Goal: Entertainment & Leisure: Browse casually

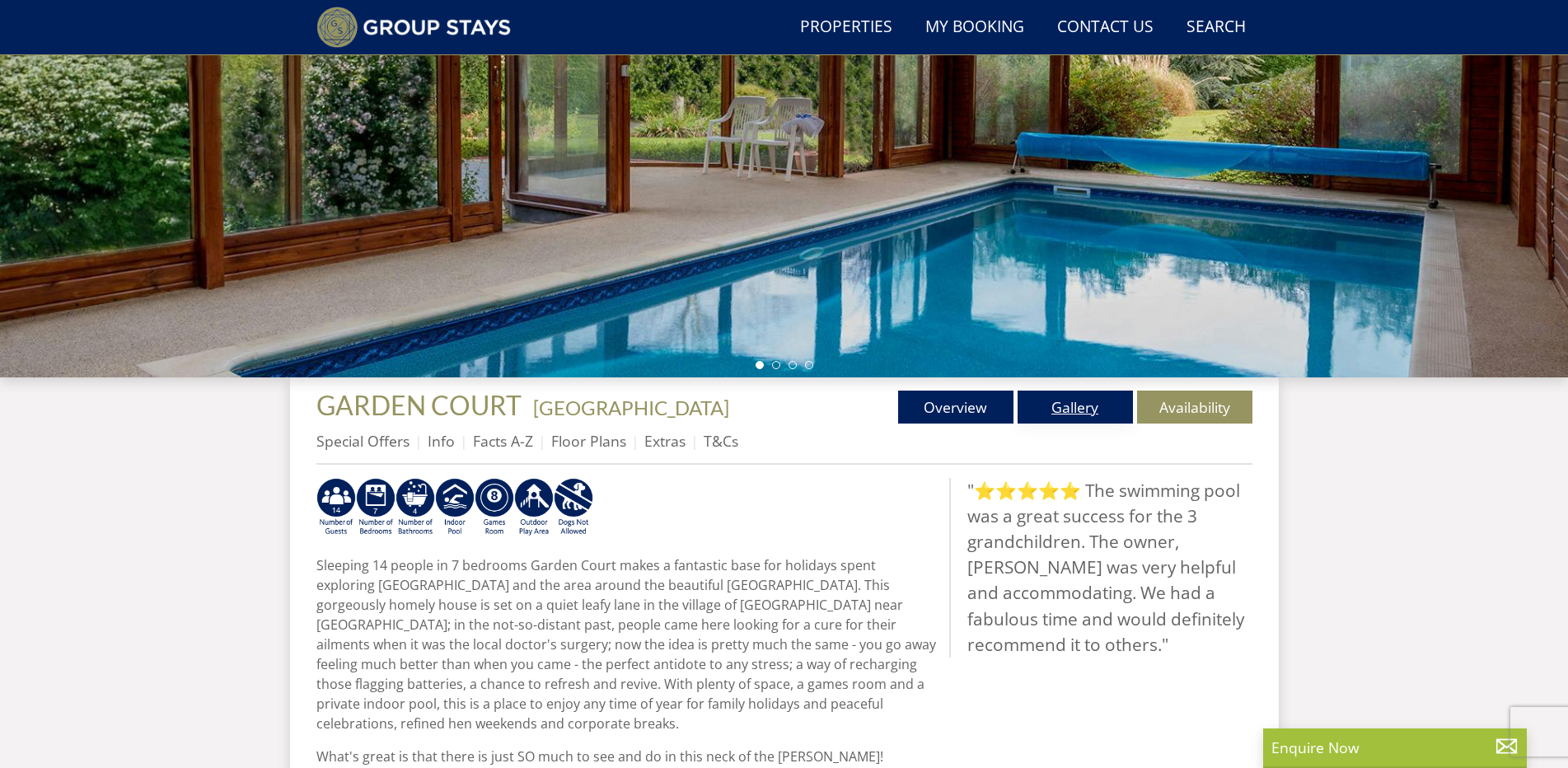
click at [1063, 411] on link "Gallery" at bounding box center [1074, 407] width 115 height 33
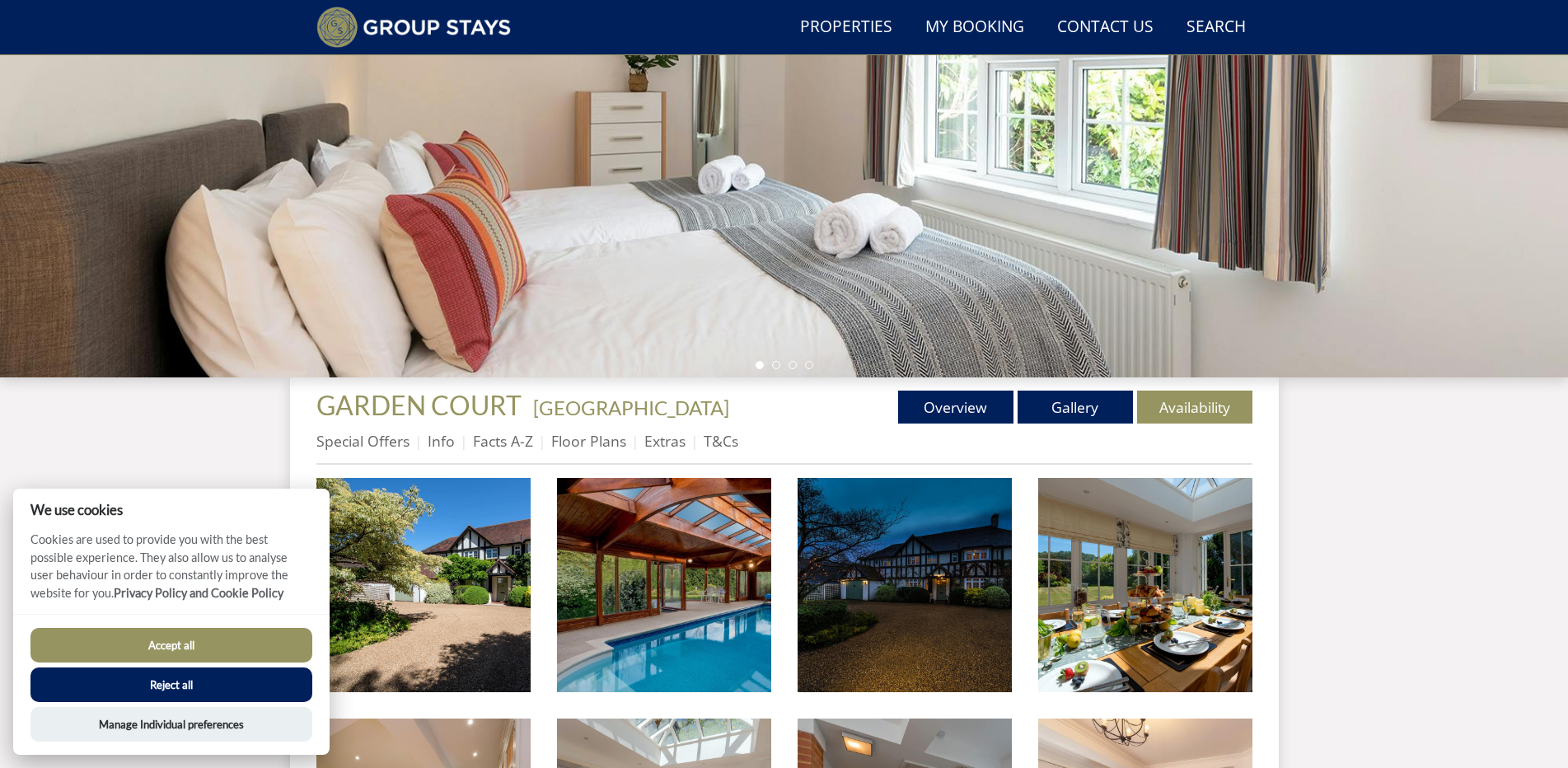
scroll to position [126, 0]
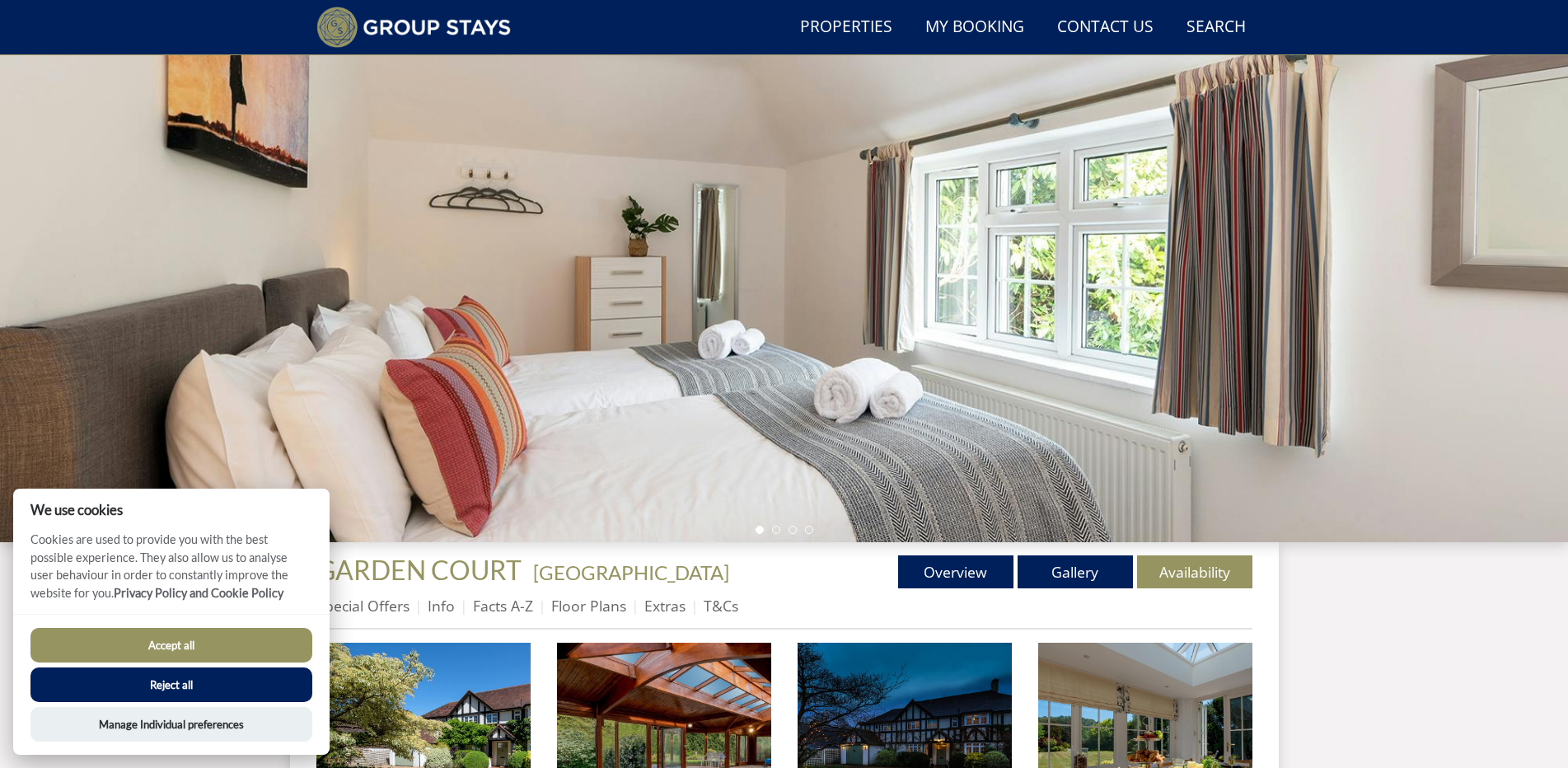
drag, startPoint x: 178, startPoint y: 640, endPoint x: 481, endPoint y: 543, distance: 318.1
click at [178, 639] on button "Accept all" at bounding box center [171, 646] width 282 height 35
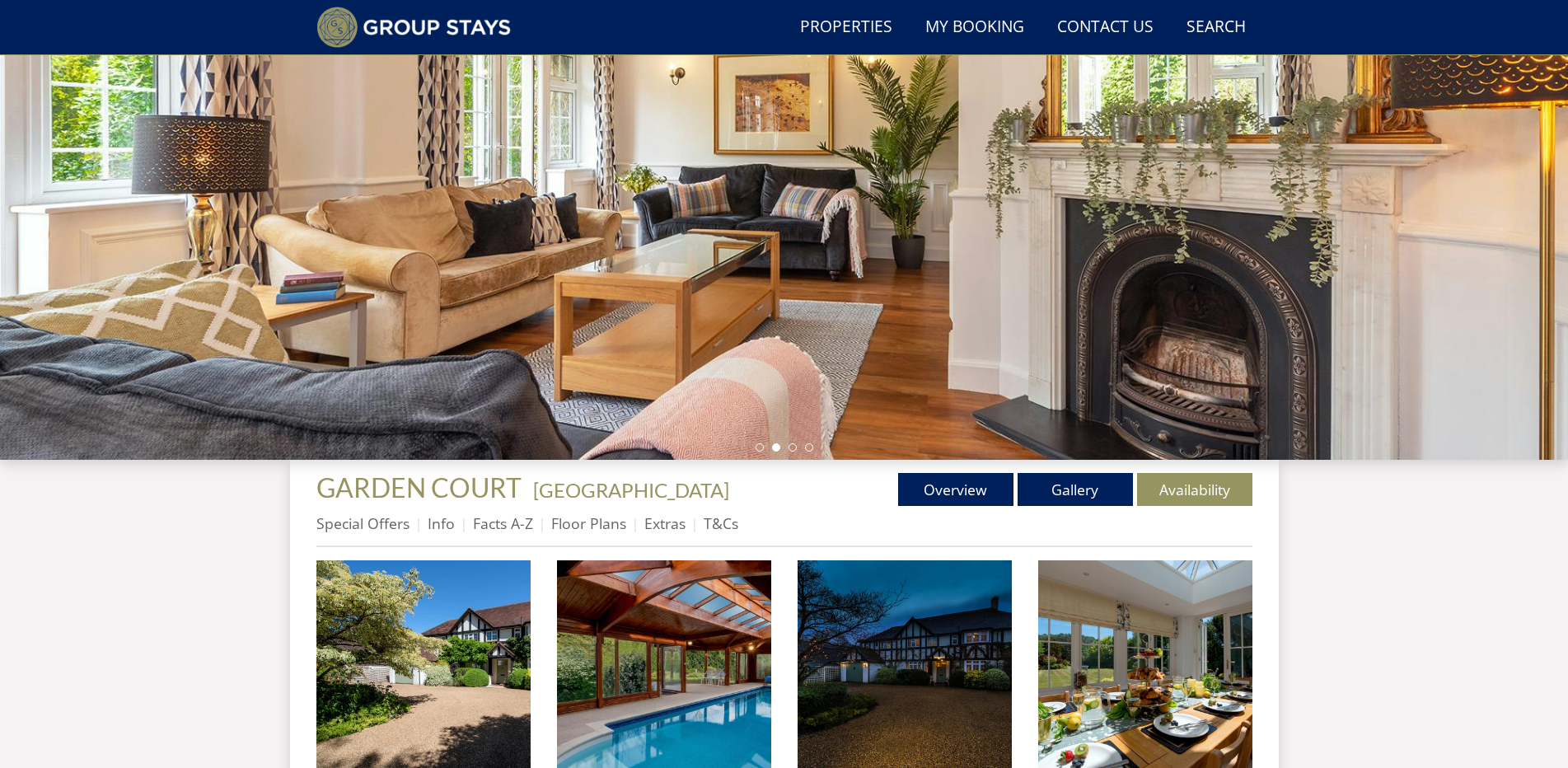
scroll to position [456, 0]
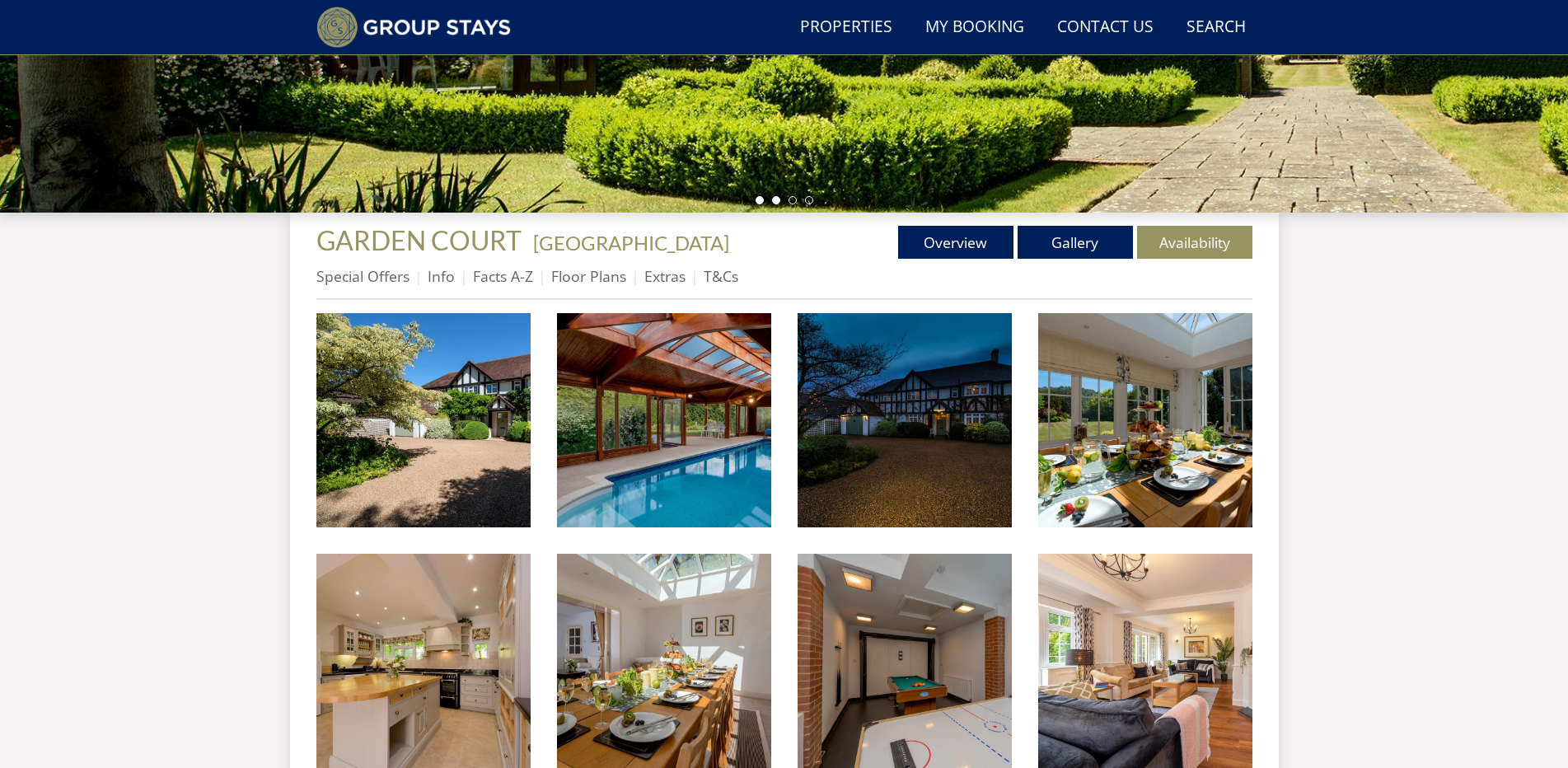
click at [775, 198] on li at bounding box center [776, 200] width 8 height 8
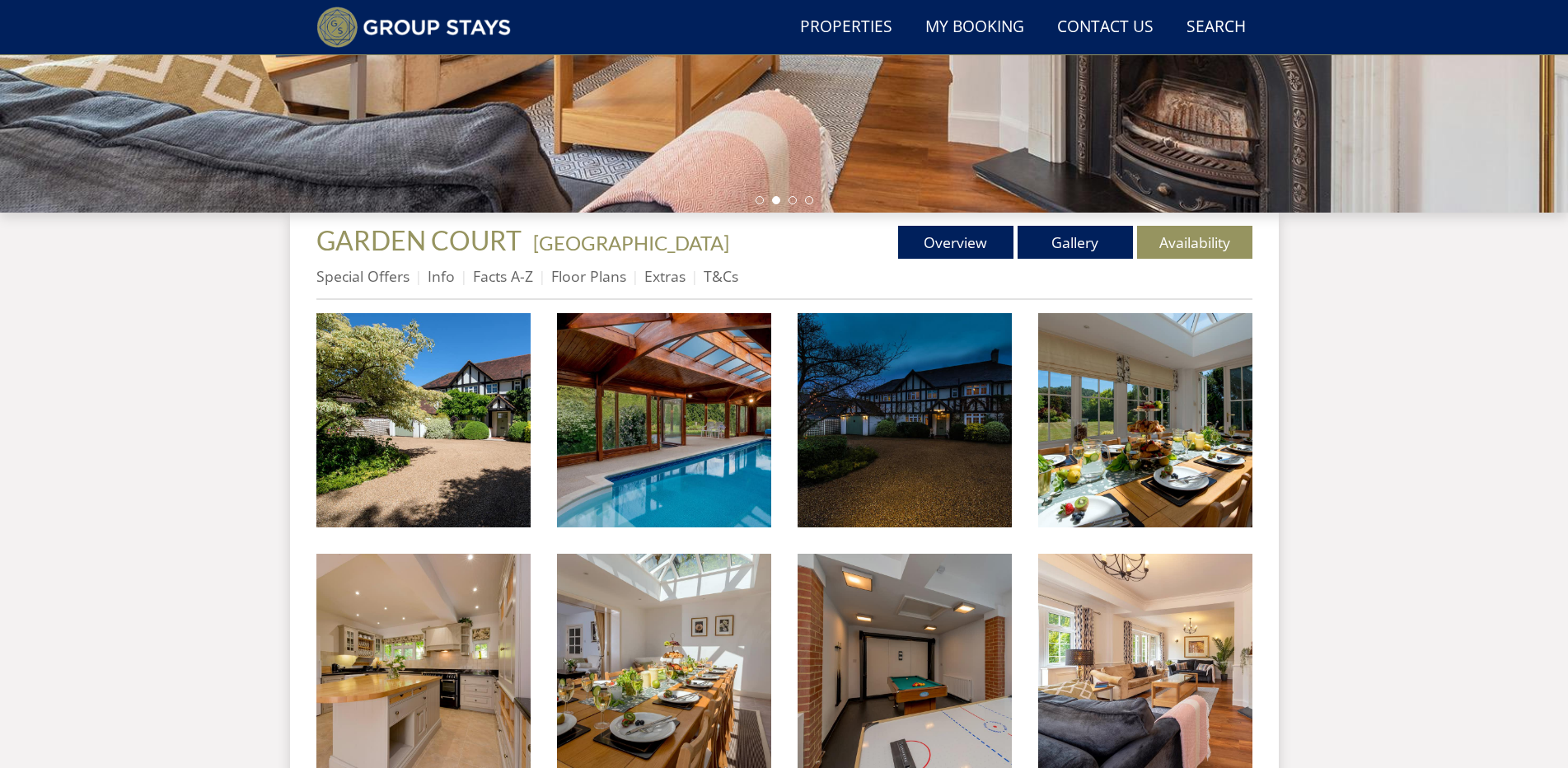
scroll to position [0, 0]
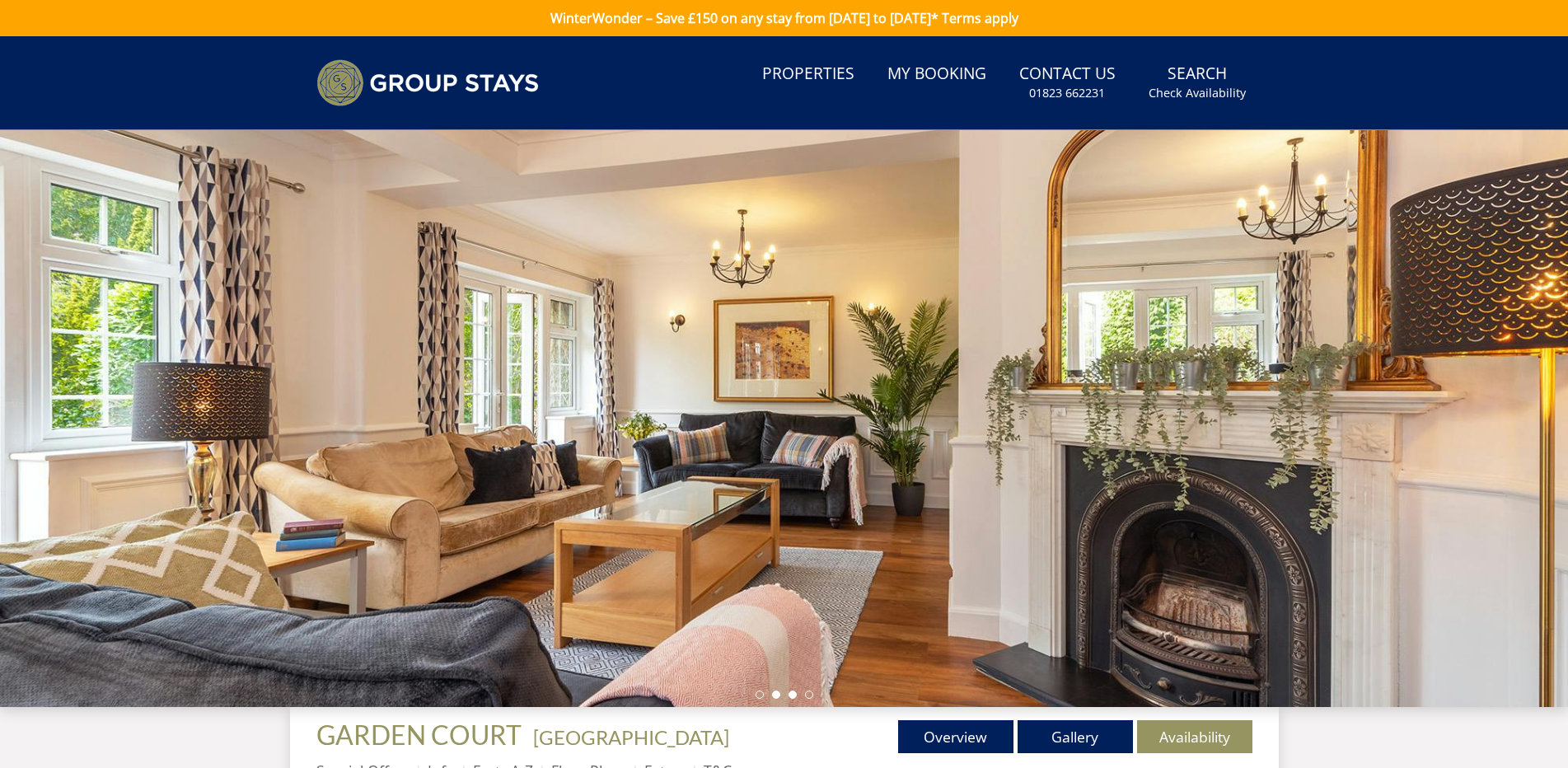
click at [794, 697] on li at bounding box center [793, 694] width 8 height 8
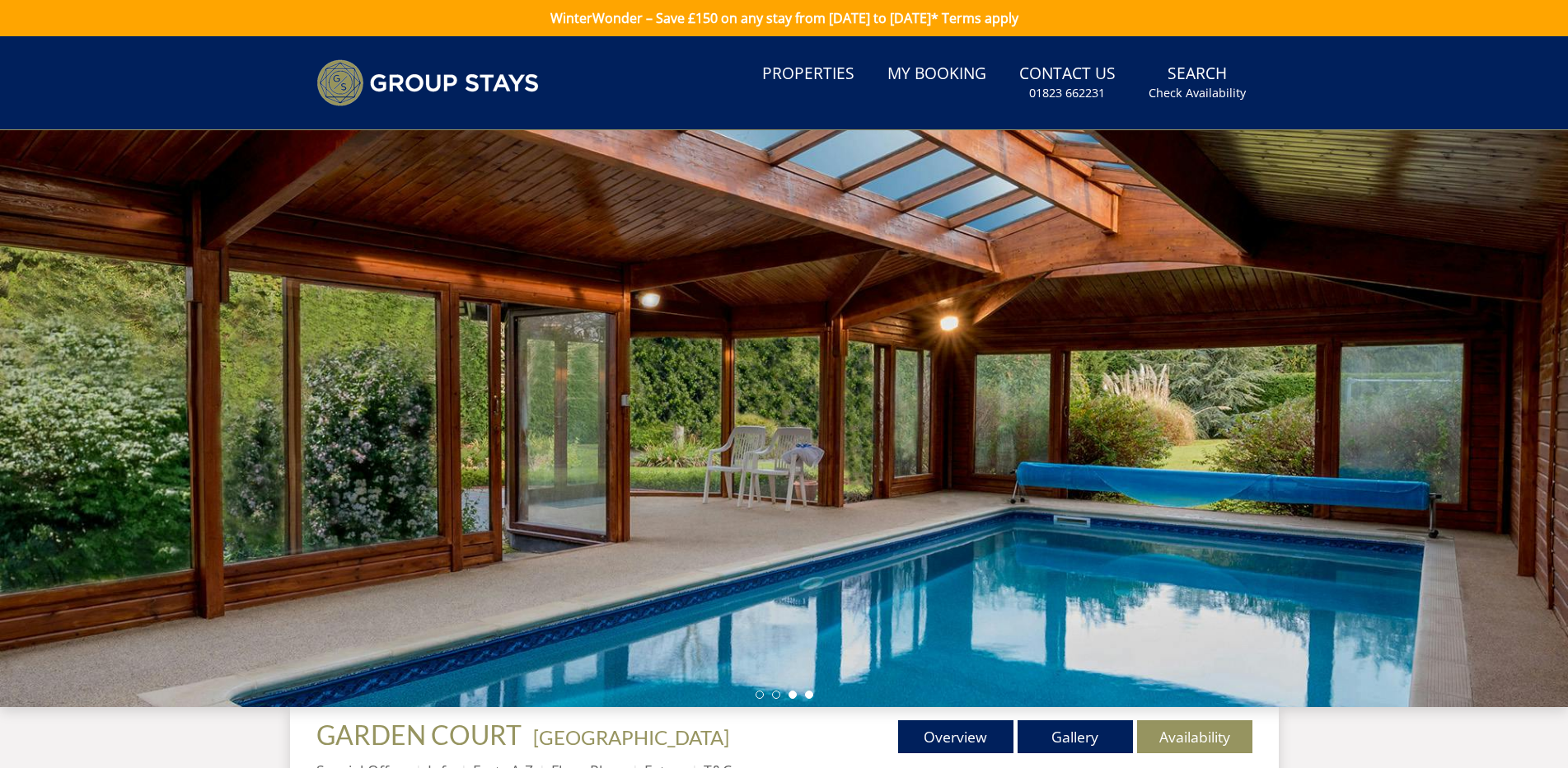
click at [809, 694] on li at bounding box center [808, 694] width 8 height 8
click at [1075, 738] on link "Gallery" at bounding box center [1074, 737] width 115 height 33
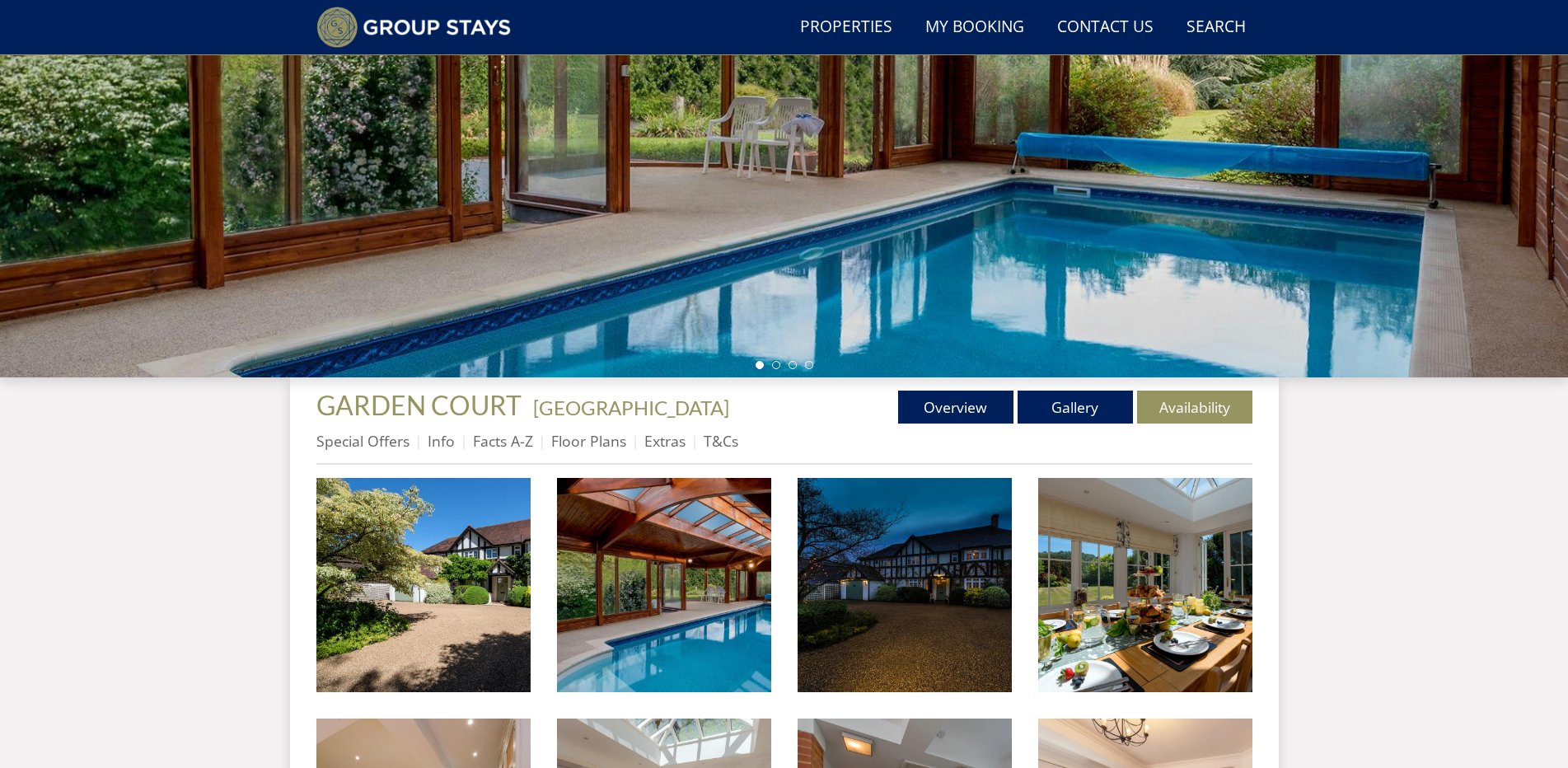
scroll to position [538, 0]
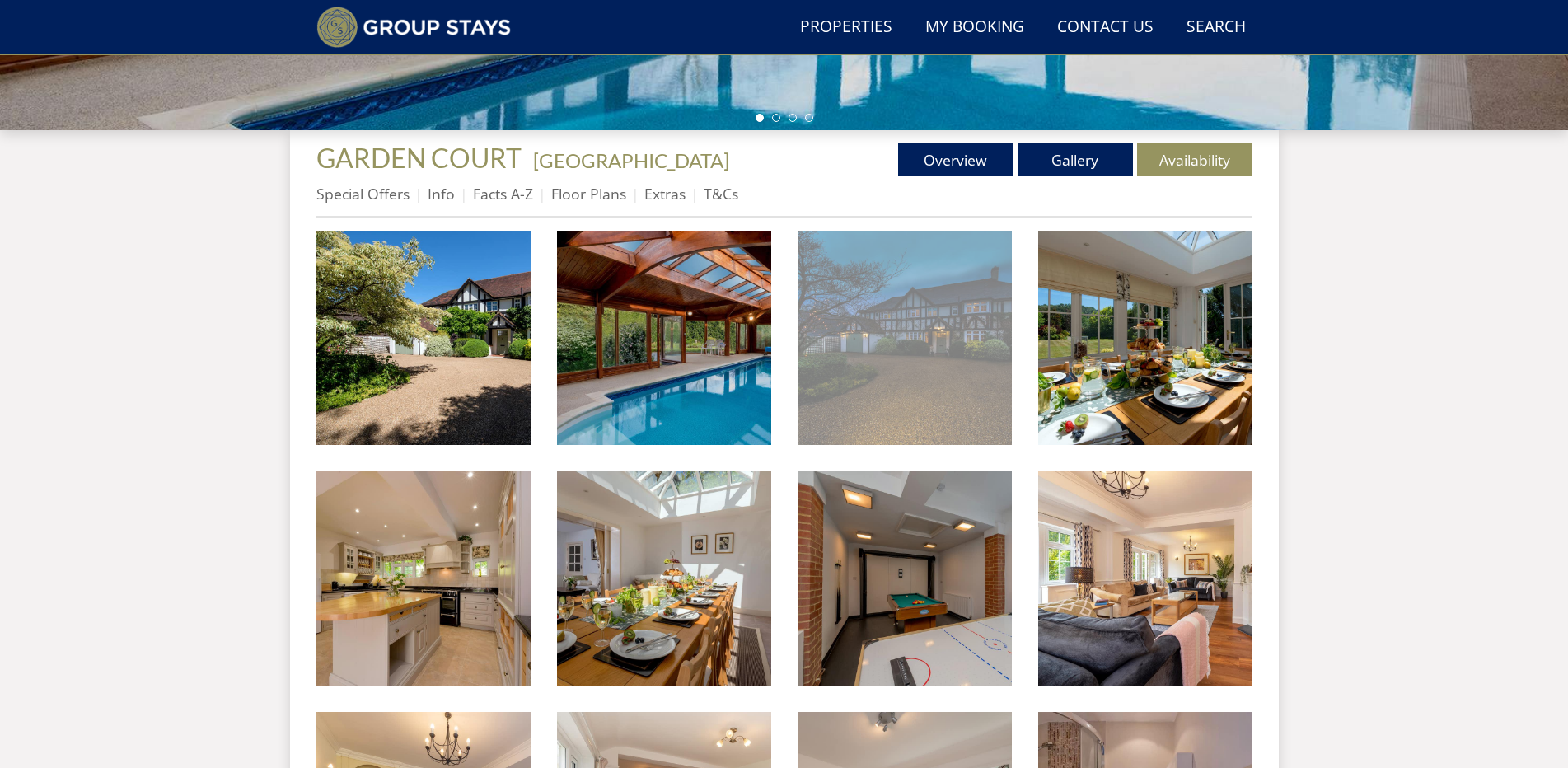
click at [889, 378] on img at bounding box center [904, 338] width 215 height 215
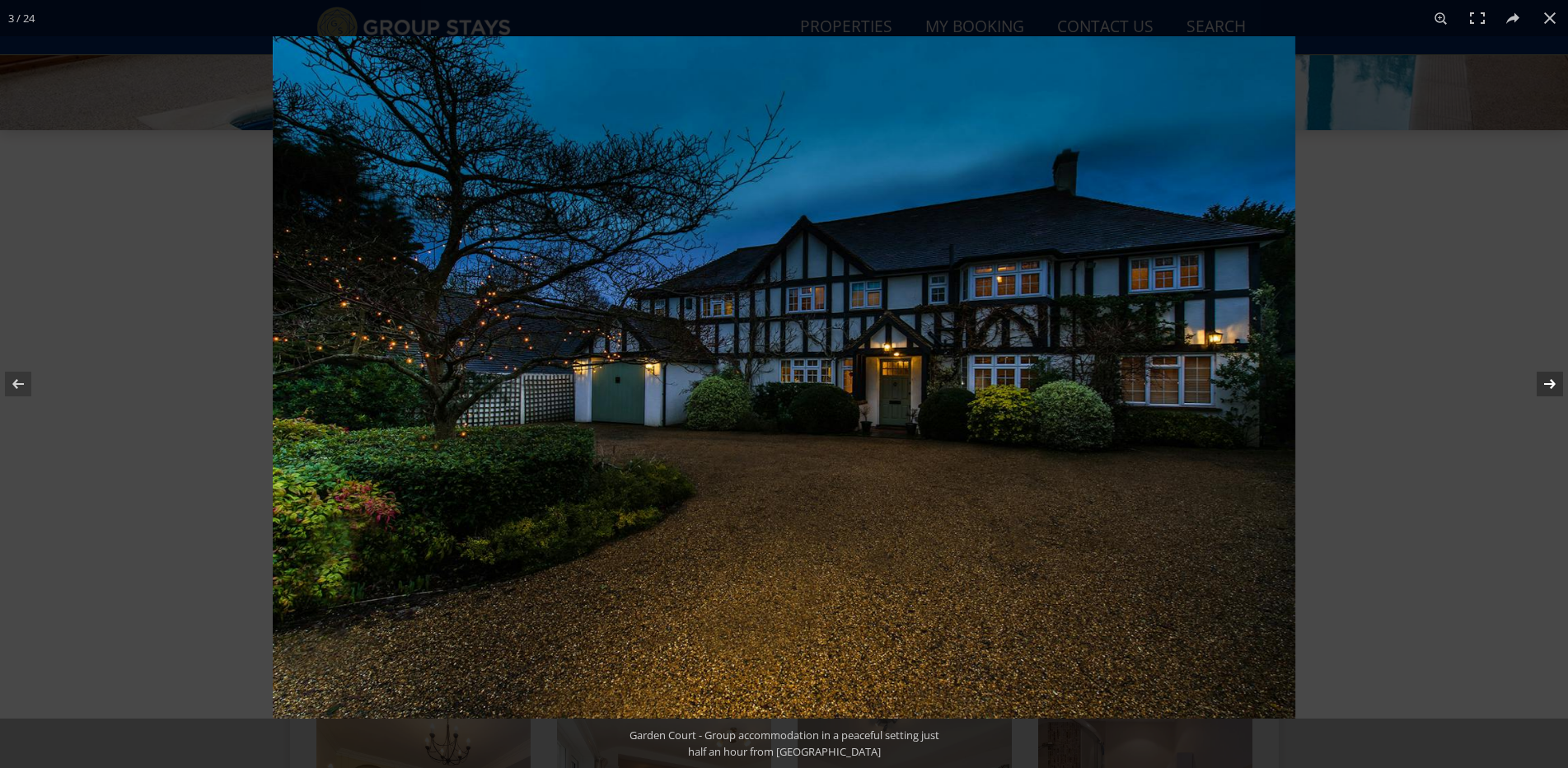
click at [1551, 378] on button at bounding box center [1539, 383] width 58 height 82
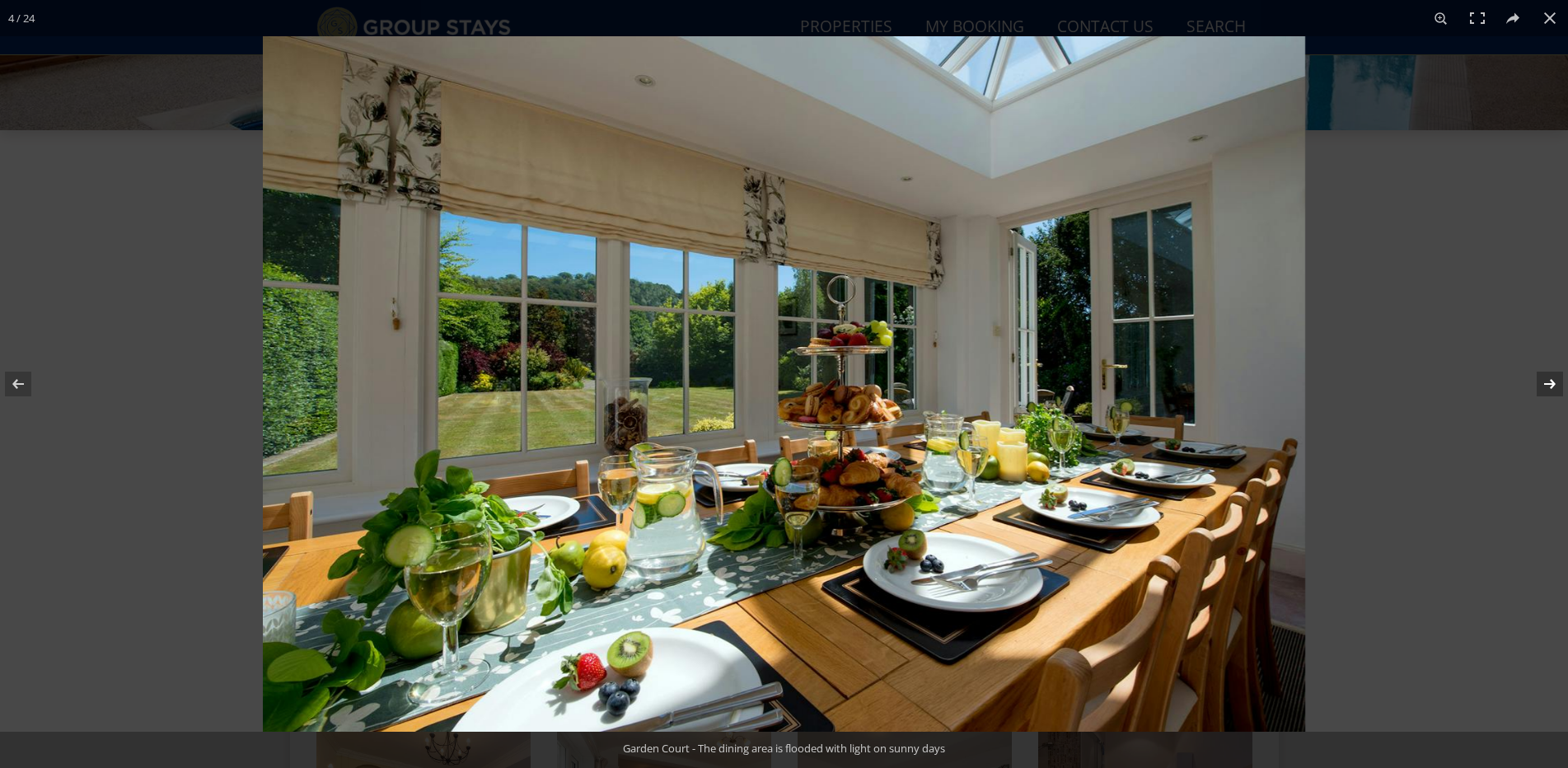
click at [1551, 378] on button at bounding box center [1539, 383] width 58 height 82
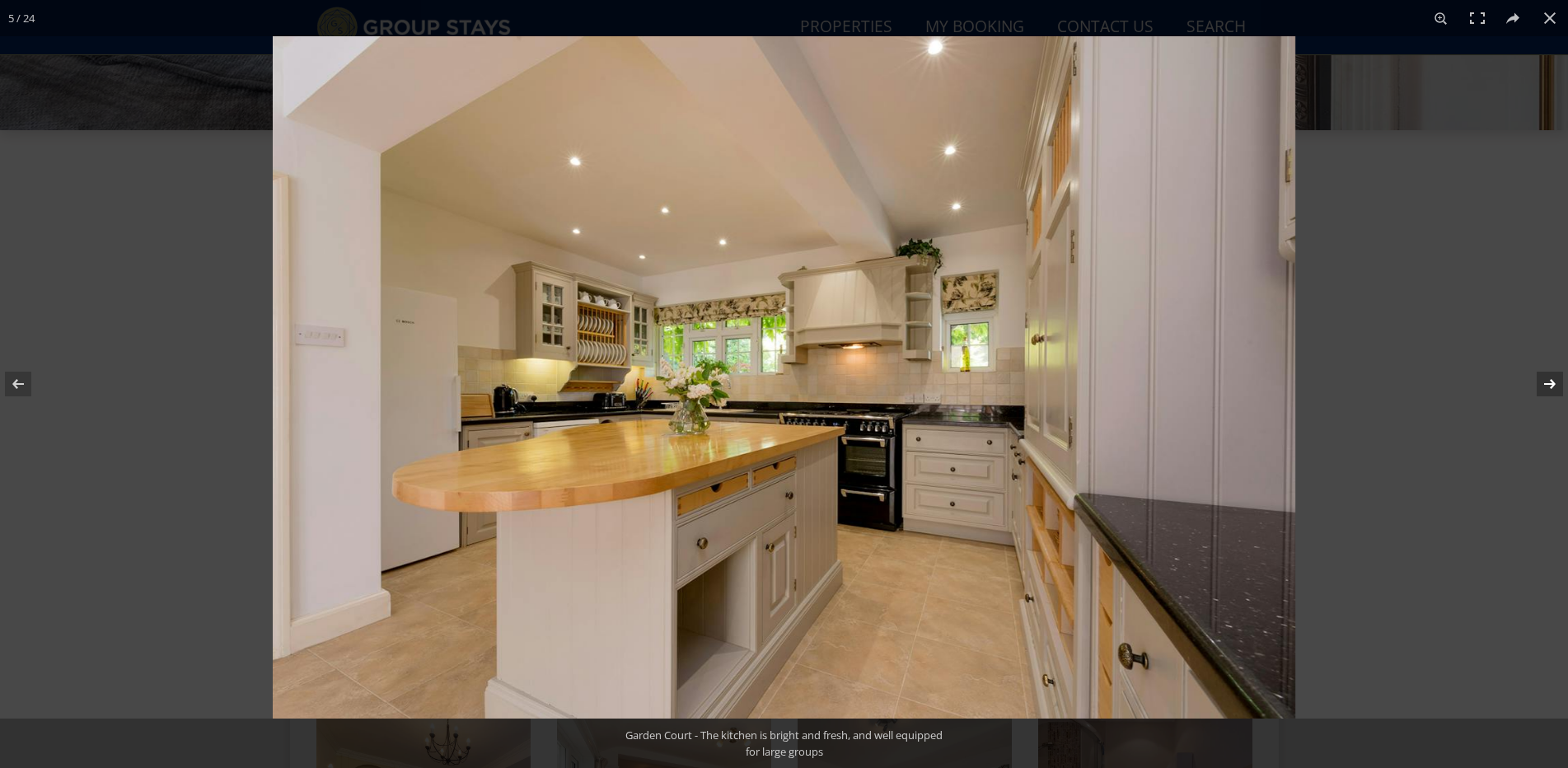
click at [1551, 378] on button at bounding box center [1539, 383] width 58 height 82
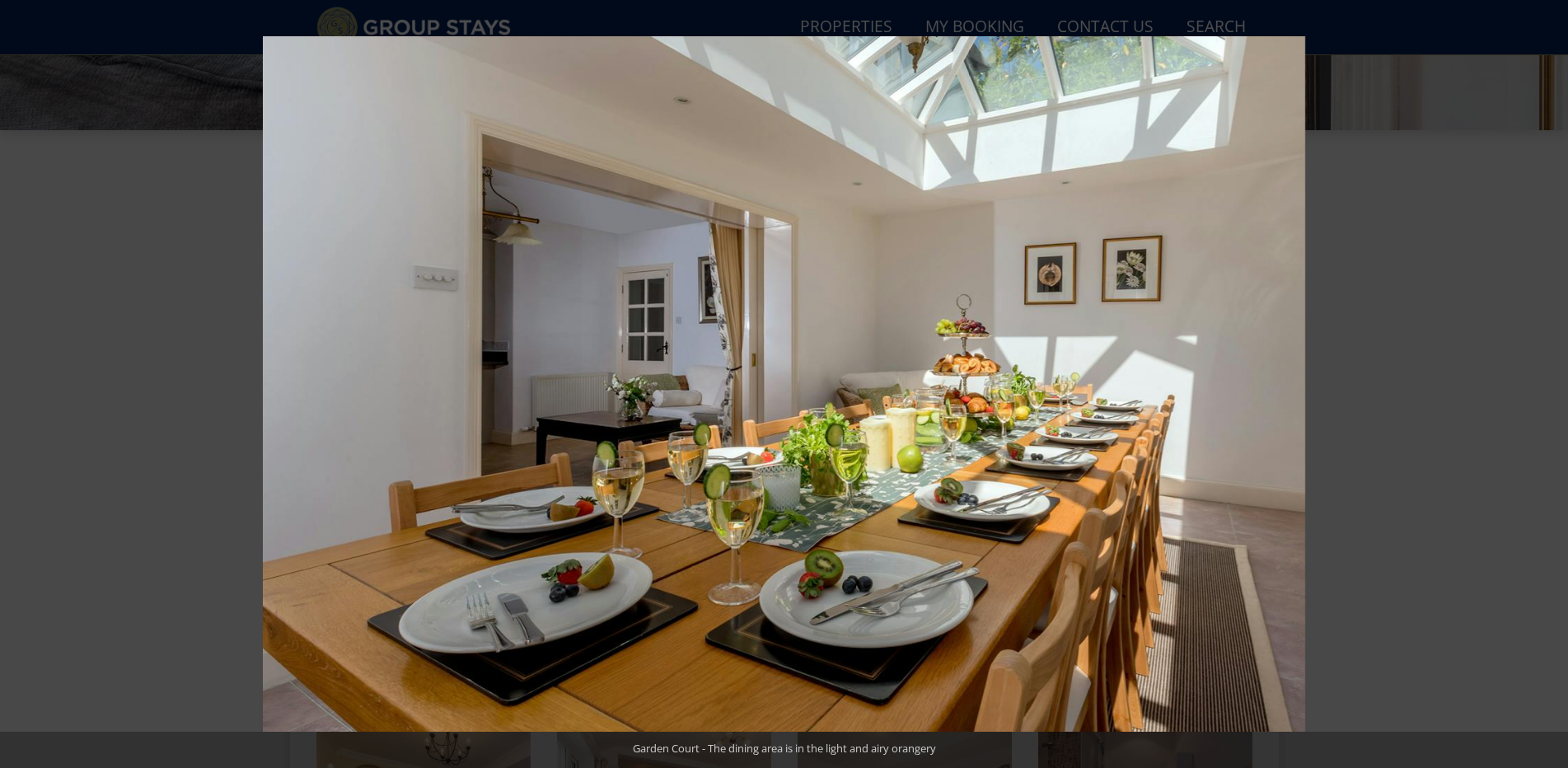
click at [1551, 378] on button at bounding box center [1539, 383] width 58 height 82
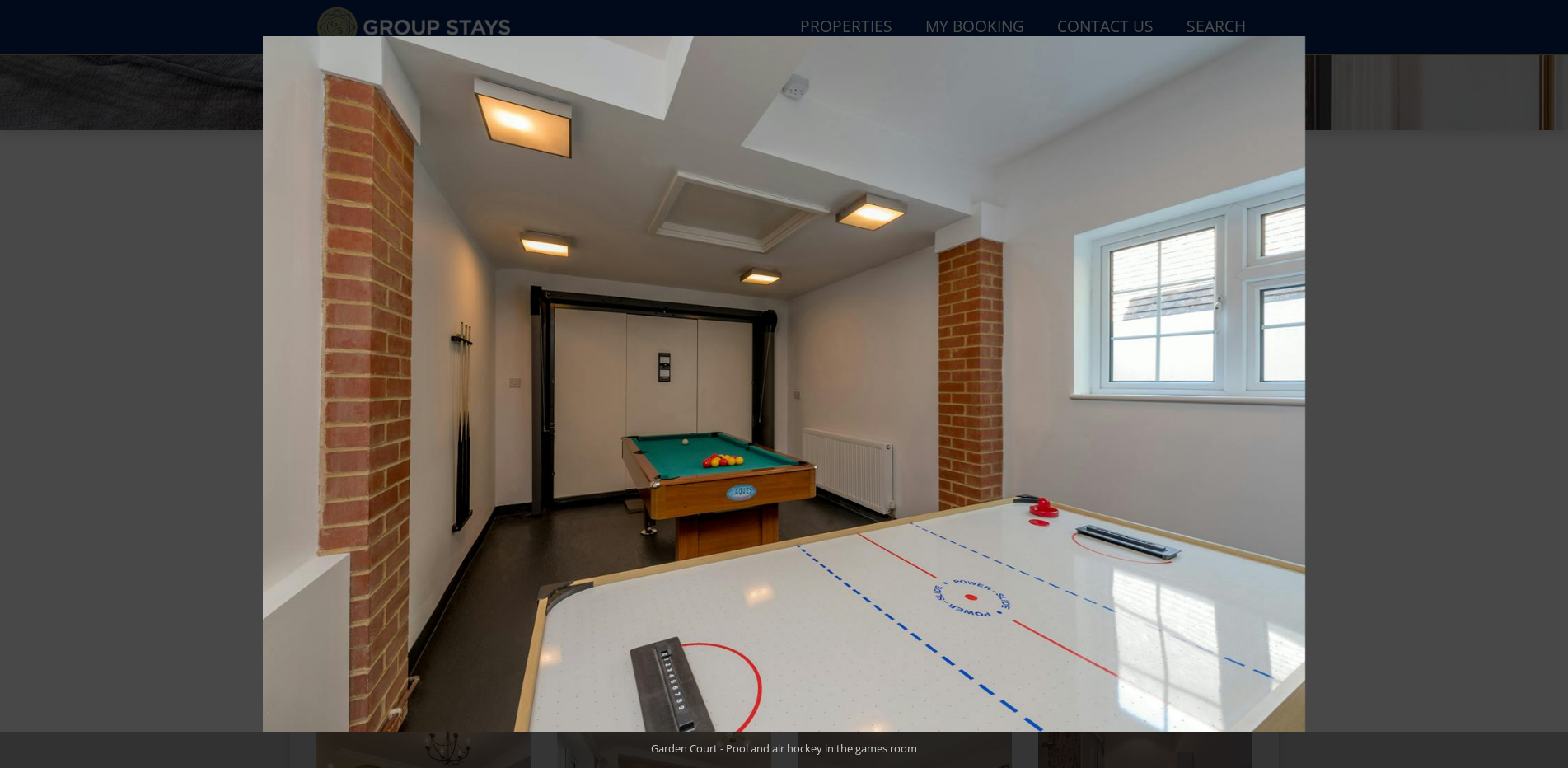
click at [1551, 378] on button at bounding box center [1539, 383] width 58 height 82
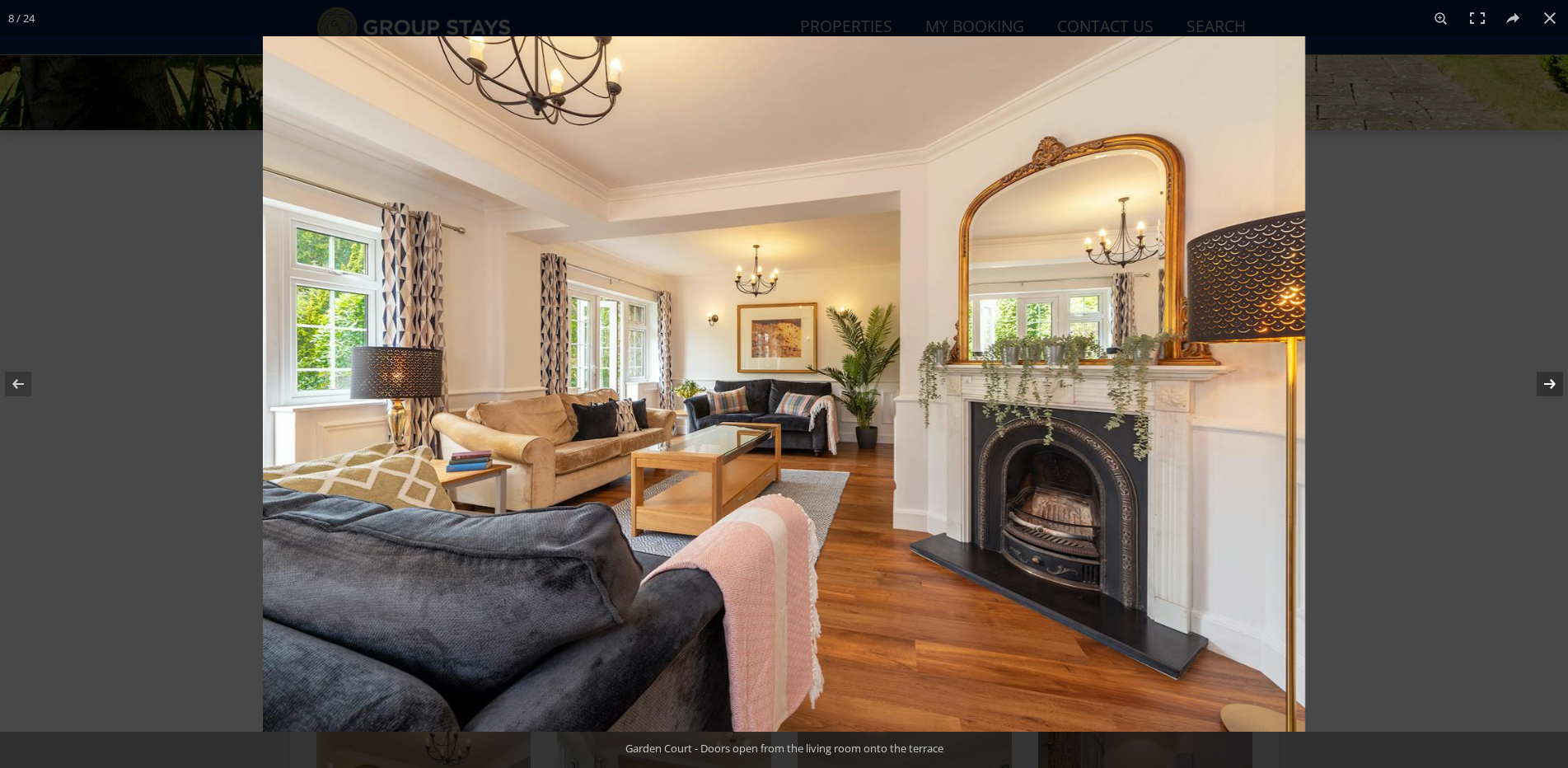
click at [1544, 381] on button at bounding box center [1539, 383] width 58 height 82
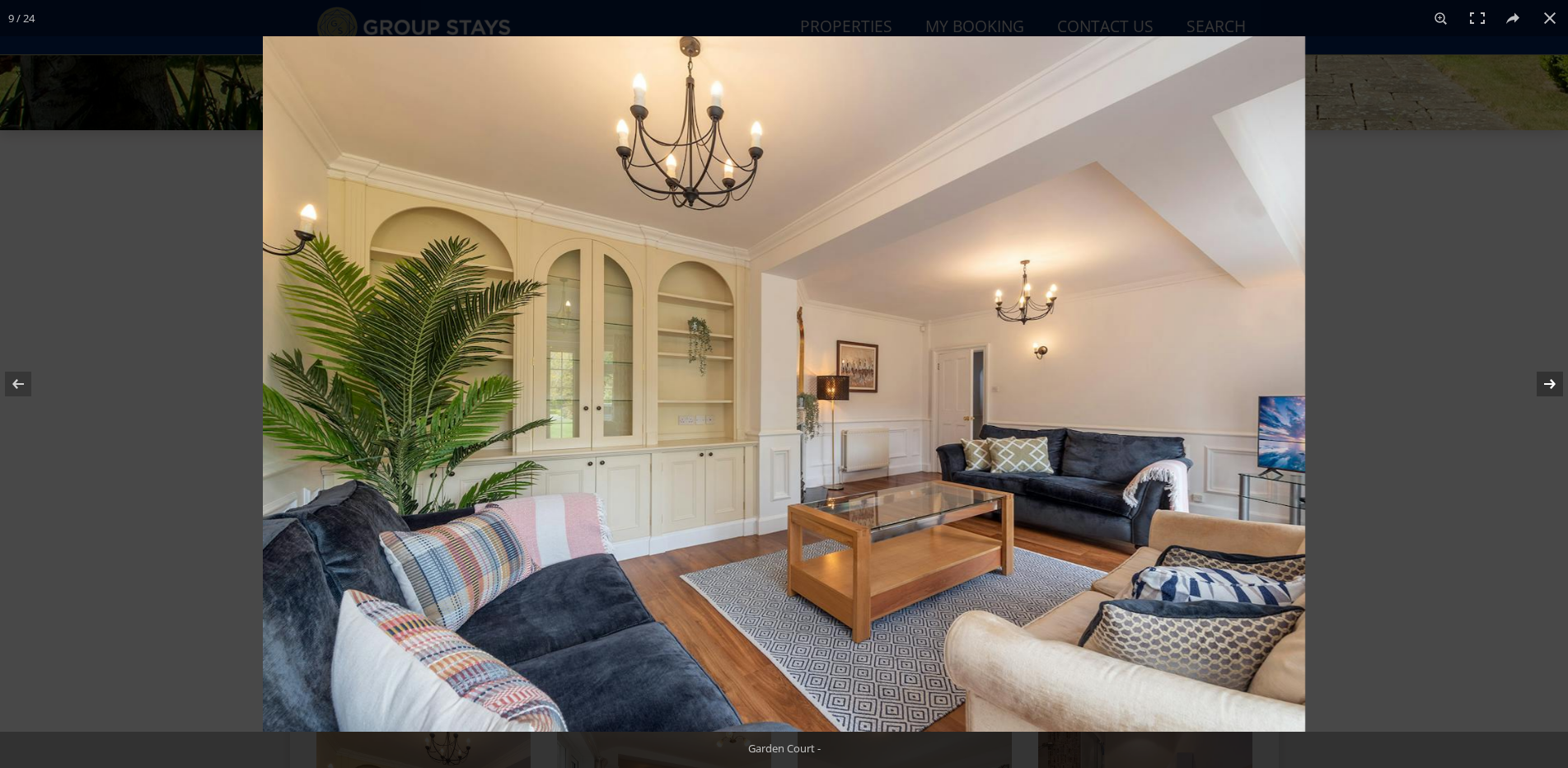
click at [1544, 381] on button at bounding box center [1539, 383] width 58 height 82
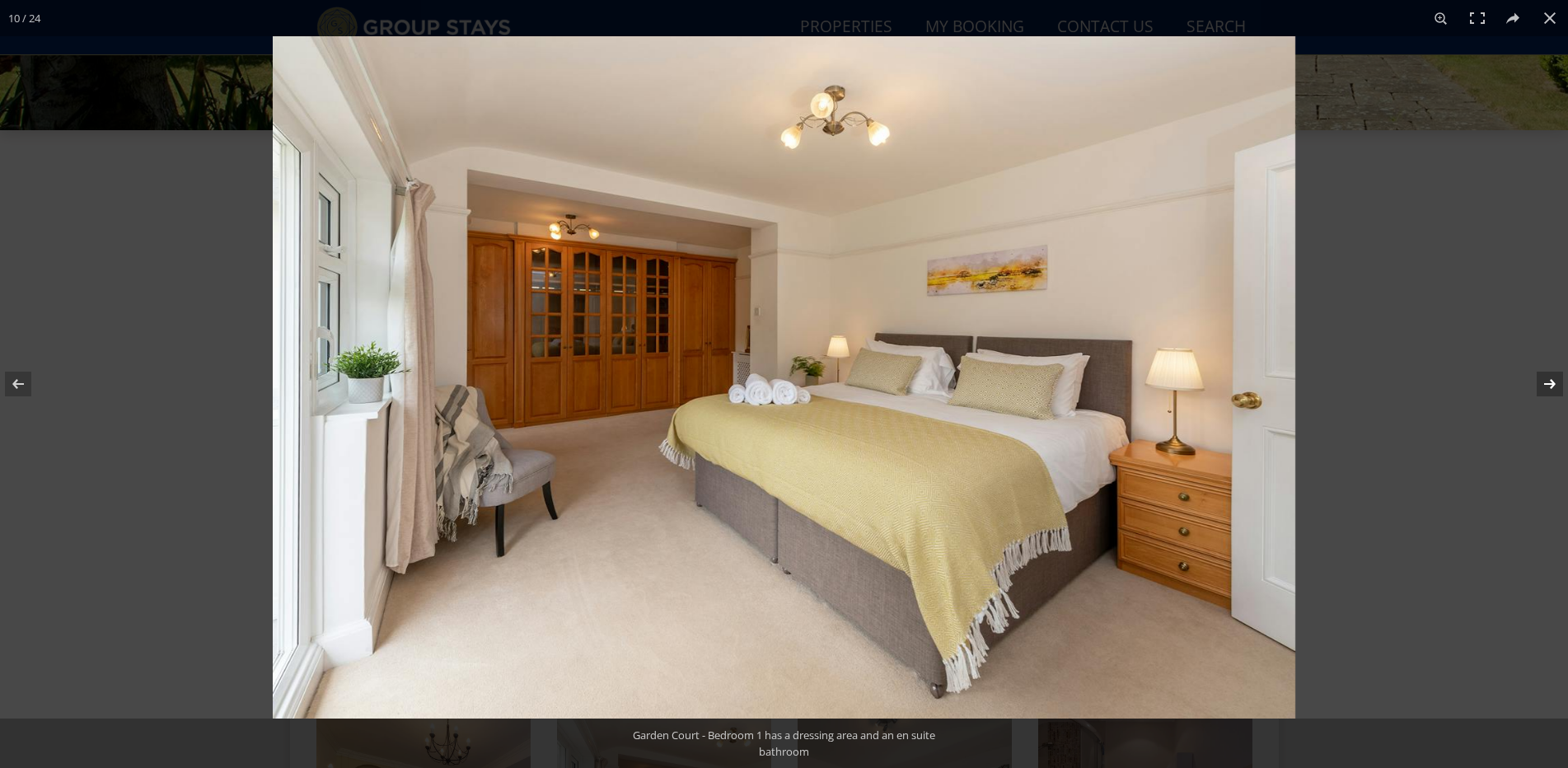
click at [1544, 381] on button at bounding box center [1539, 383] width 58 height 82
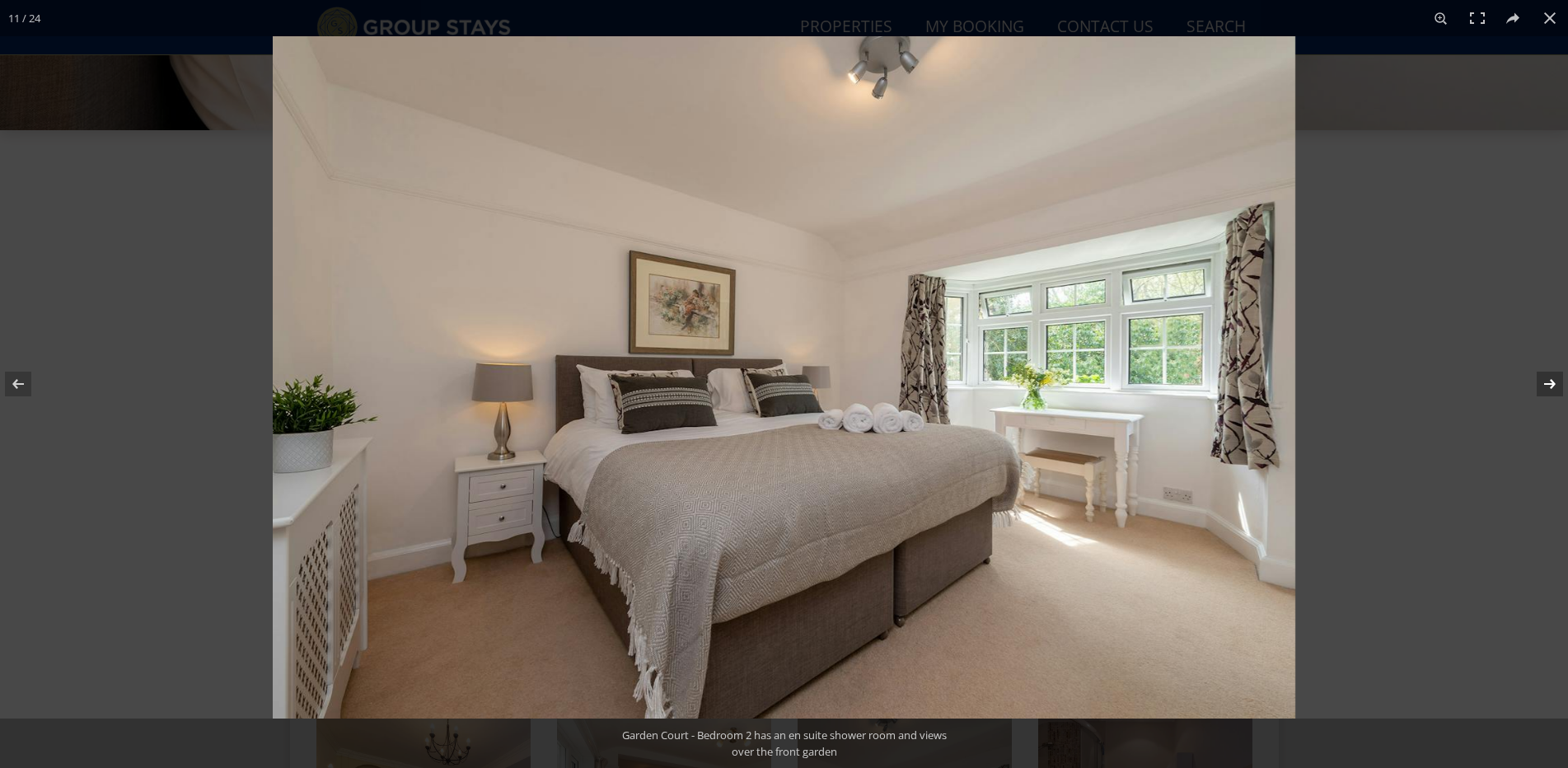
click at [1544, 381] on button at bounding box center [1539, 383] width 58 height 82
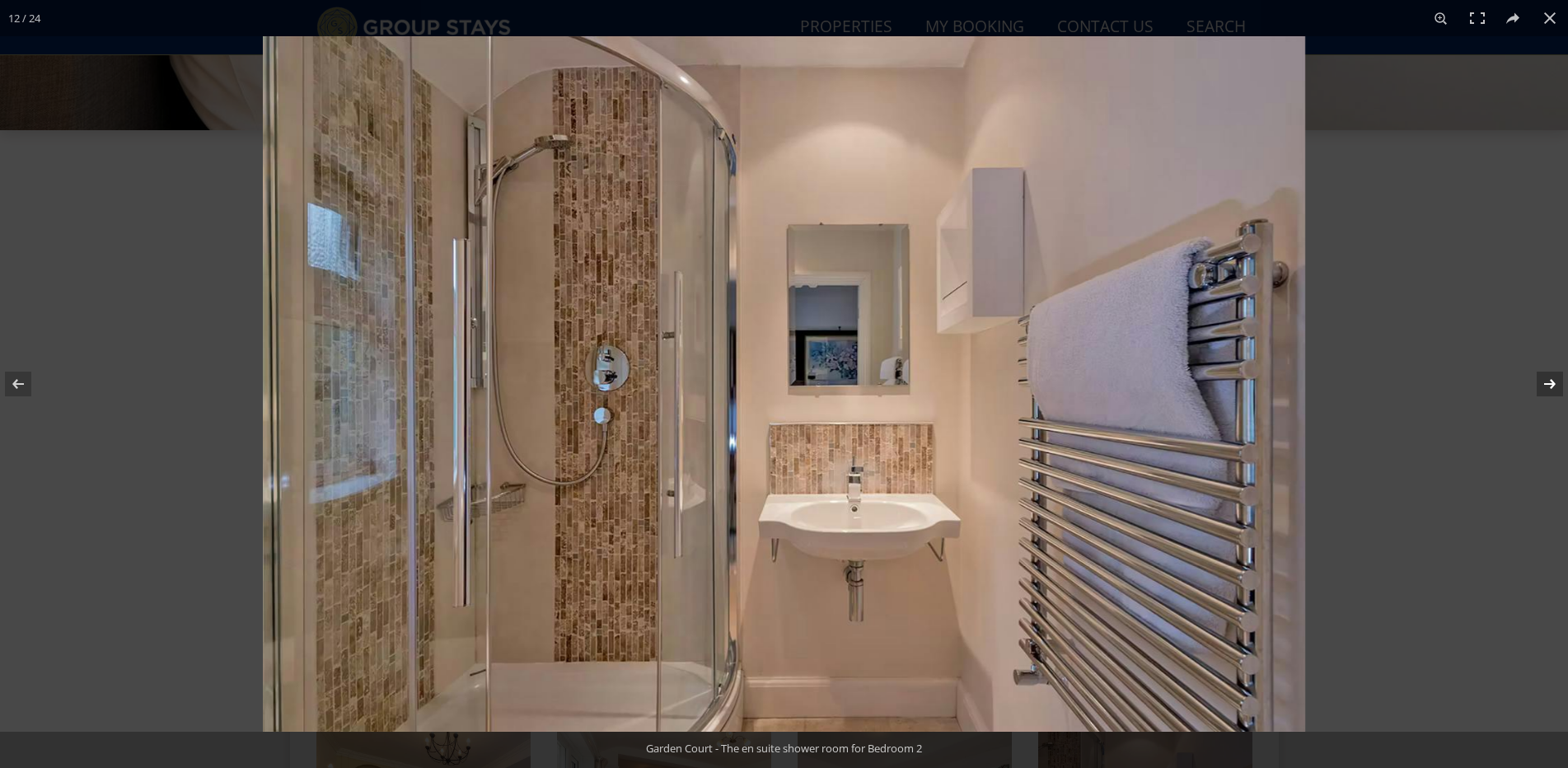
click at [1544, 381] on button at bounding box center [1539, 383] width 58 height 82
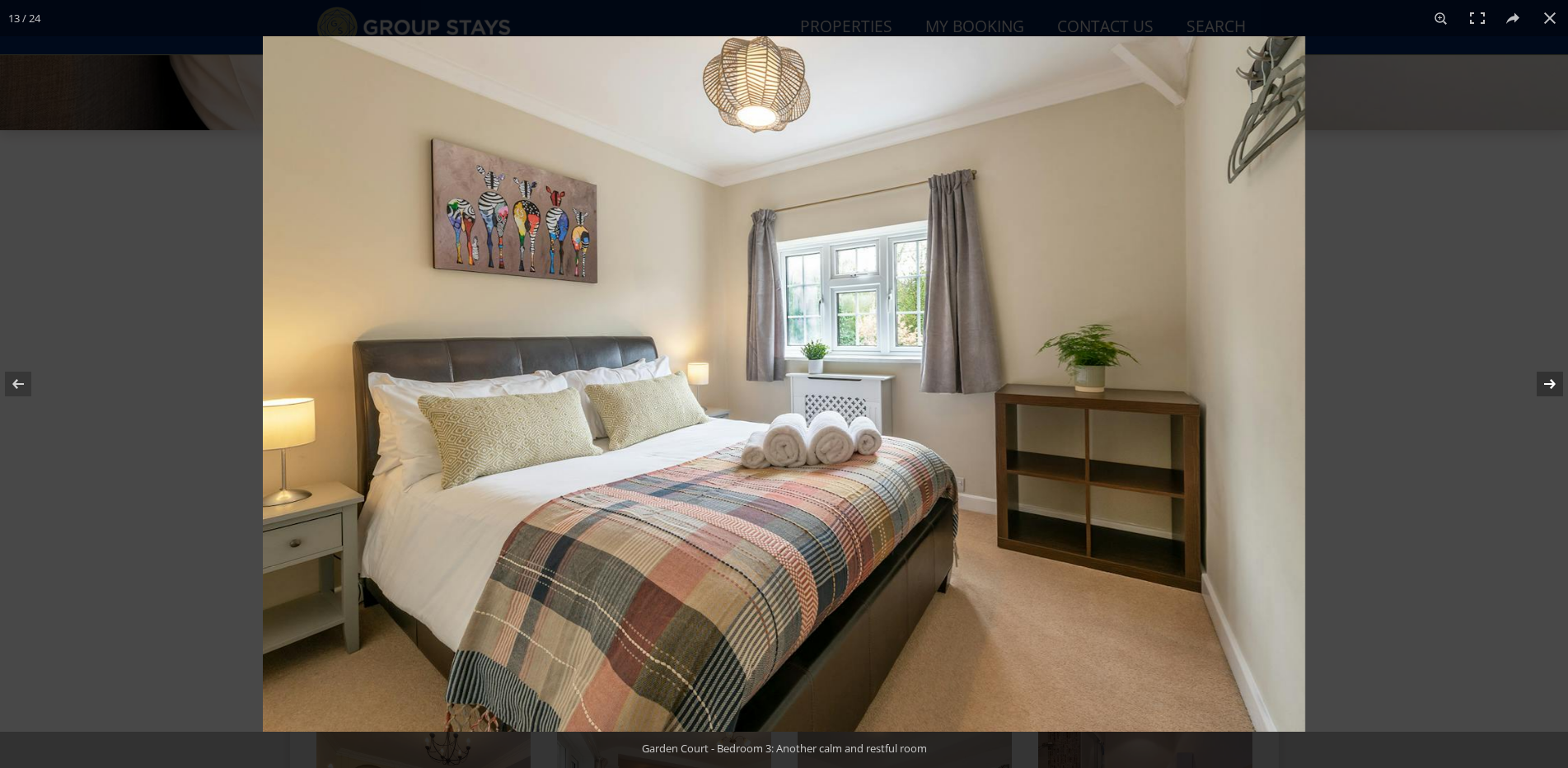
click at [1544, 381] on button at bounding box center [1539, 383] width 58 height 82
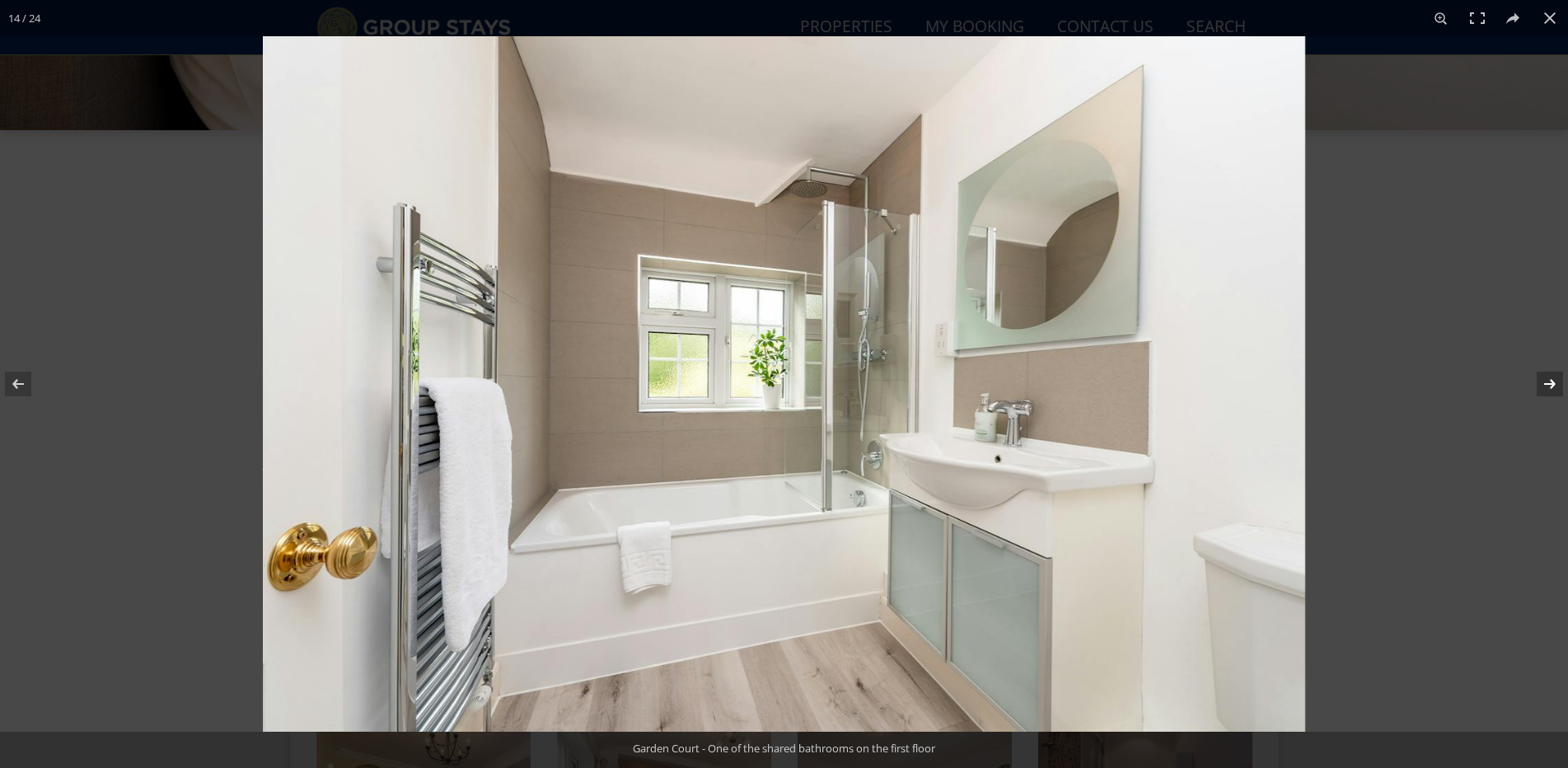
click at [1544, 381] on button at bounding box center [1539, 383] width 58 height 82
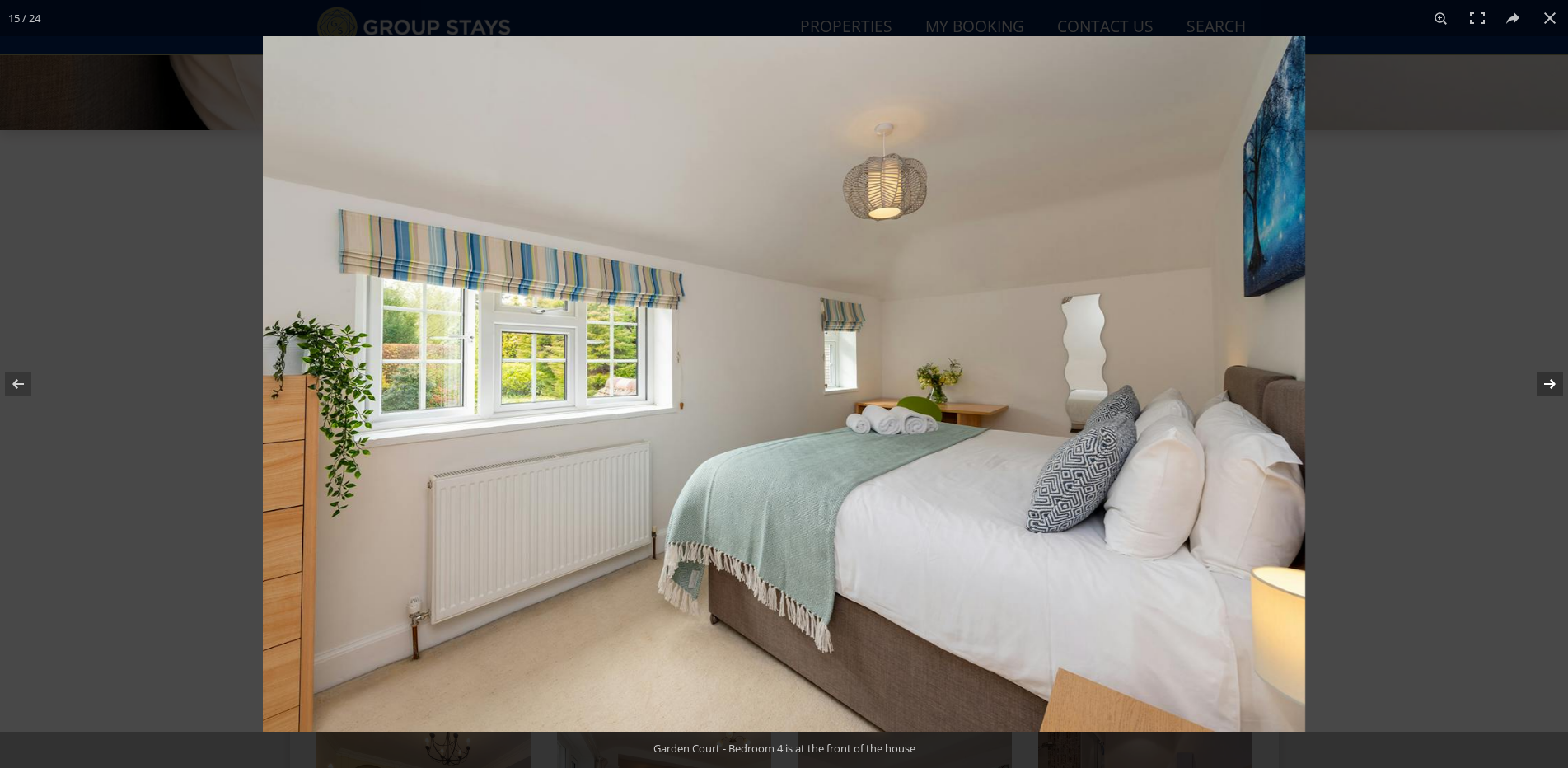
click at [1544, 381] on button at bounding box center [1539, 383] width 58 height 82
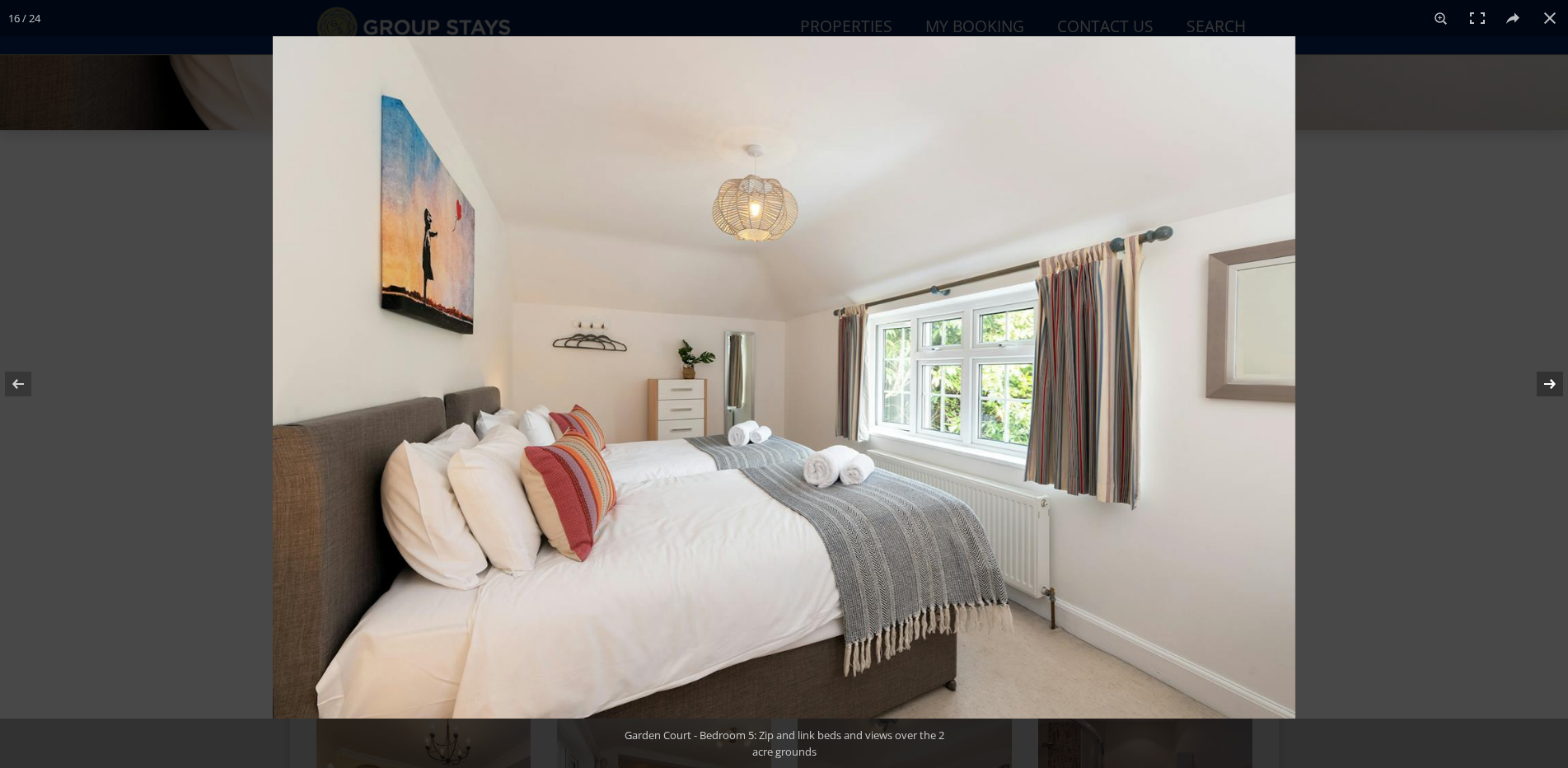
click at [1544, 381] on button at bounding box center [1539, 383] width 58 height 82
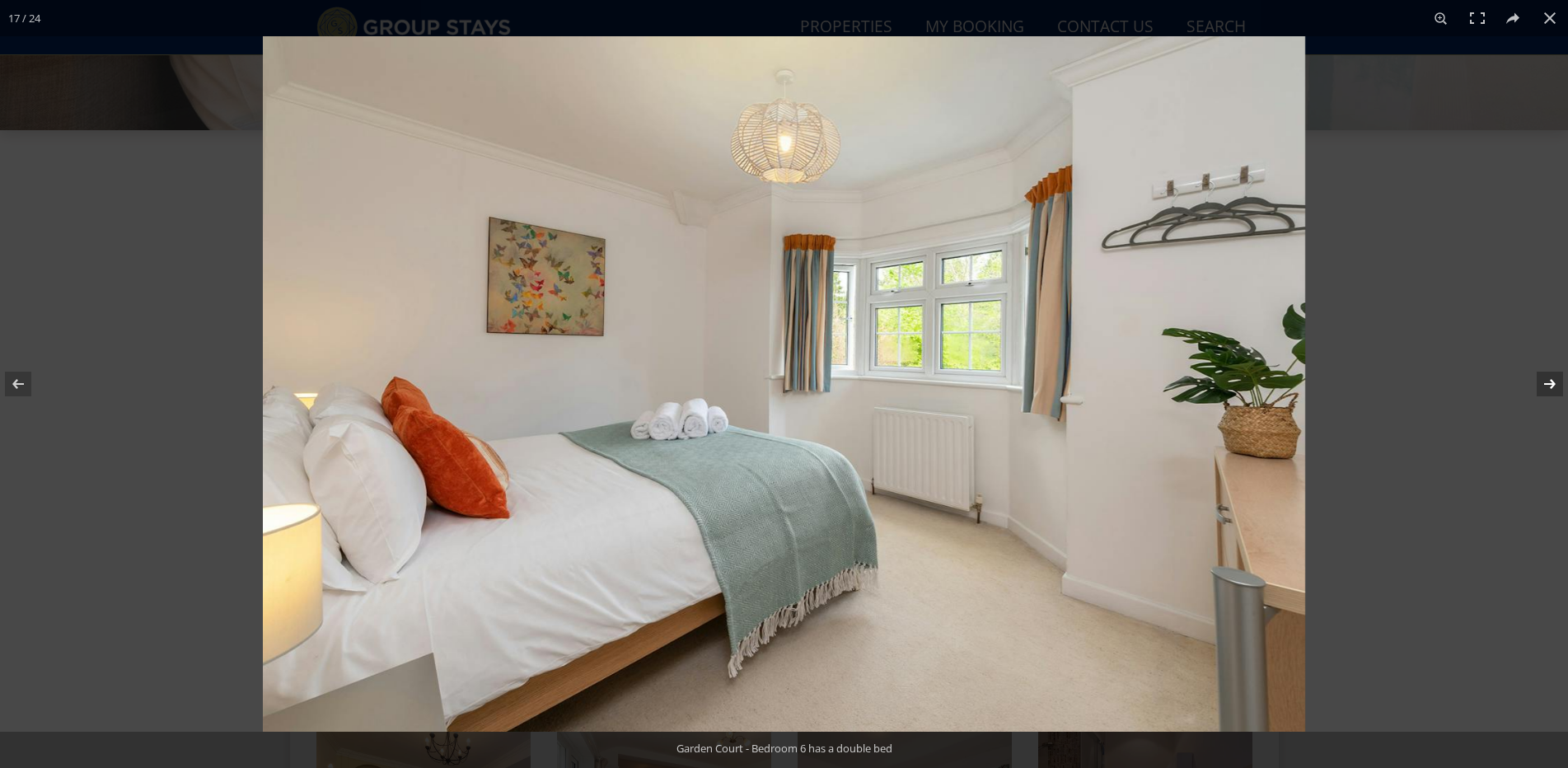
click at [1544, 381] on button at bounding box center [1539, 383] width 58 height 82
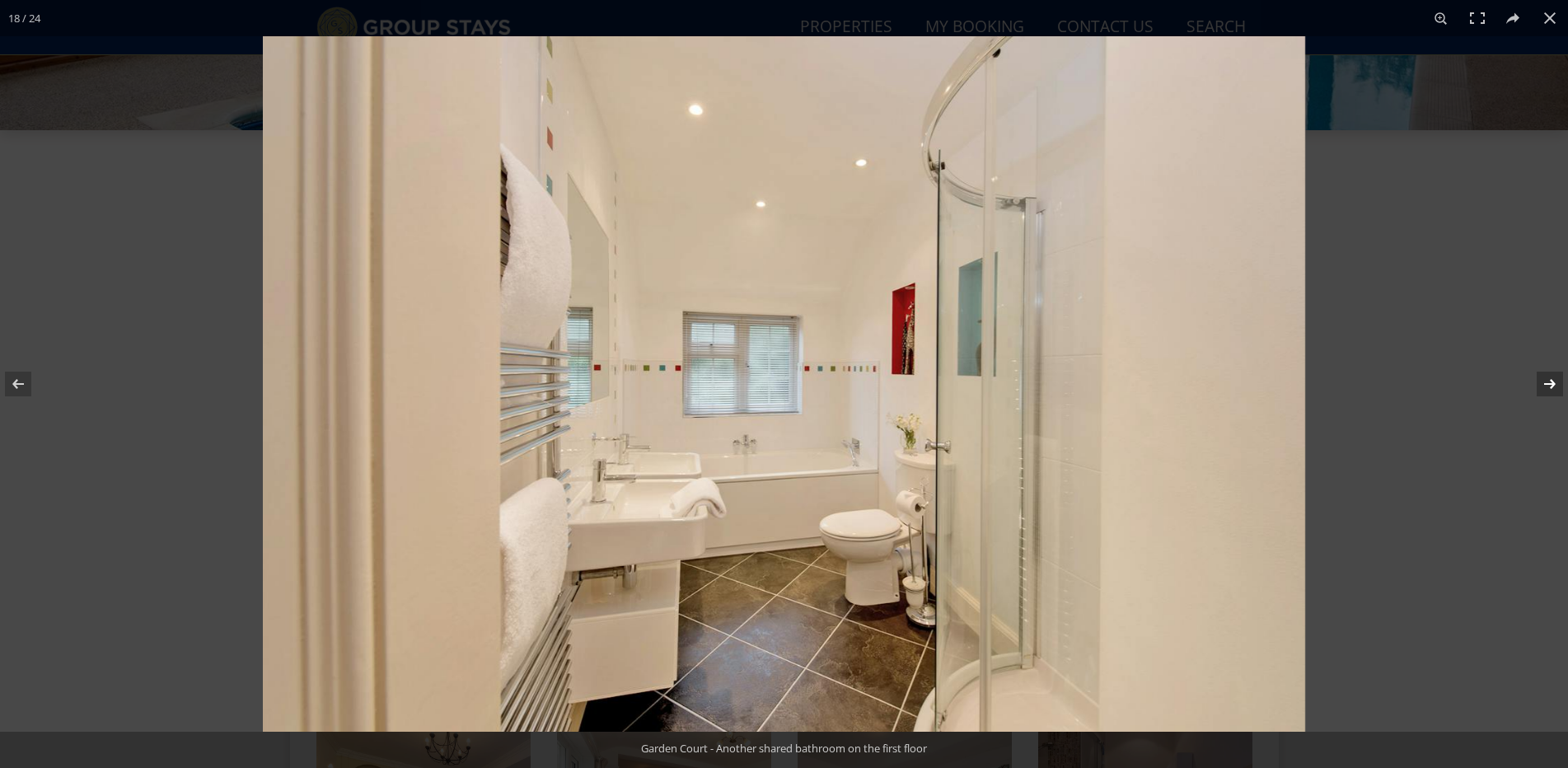
click at [1544, 381] on button at bounding box center [1539, 383] width 58 height 82
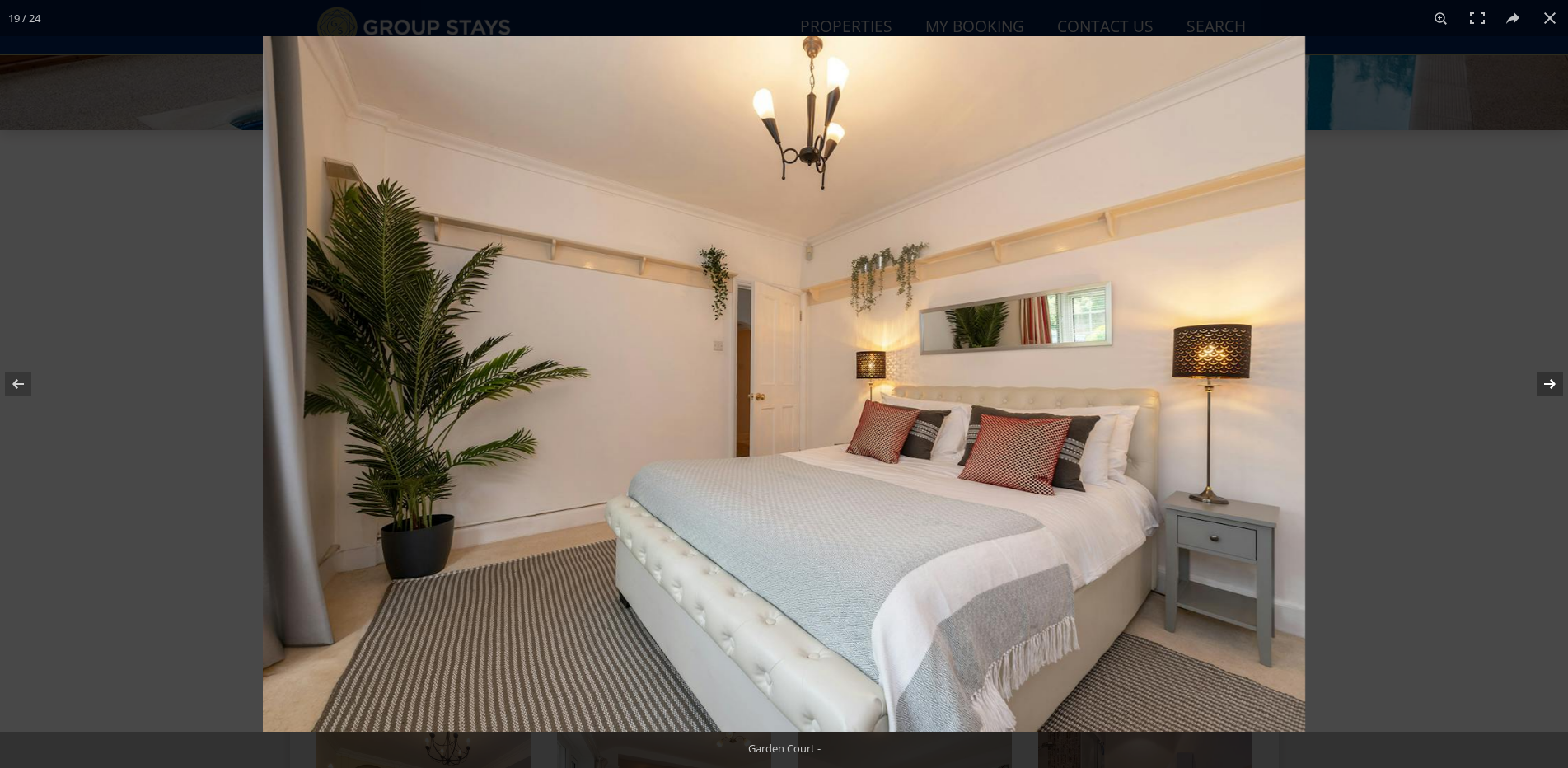
click at [1544, 381] on button at bounding box center [1539, 383] width 58 height 82
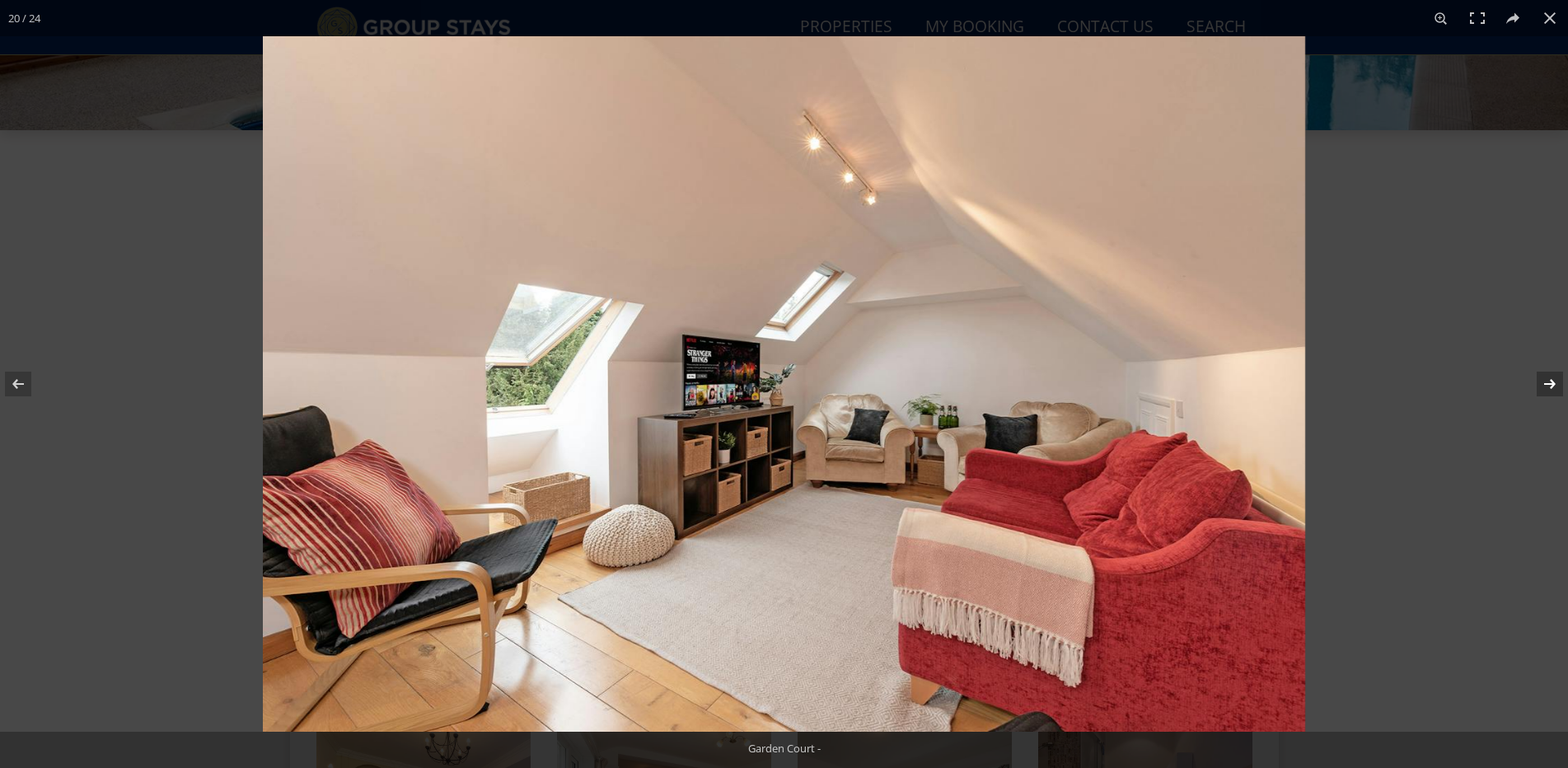
click at [1544, 381] on button at bounding box center [1539, 383] width 58 height 82
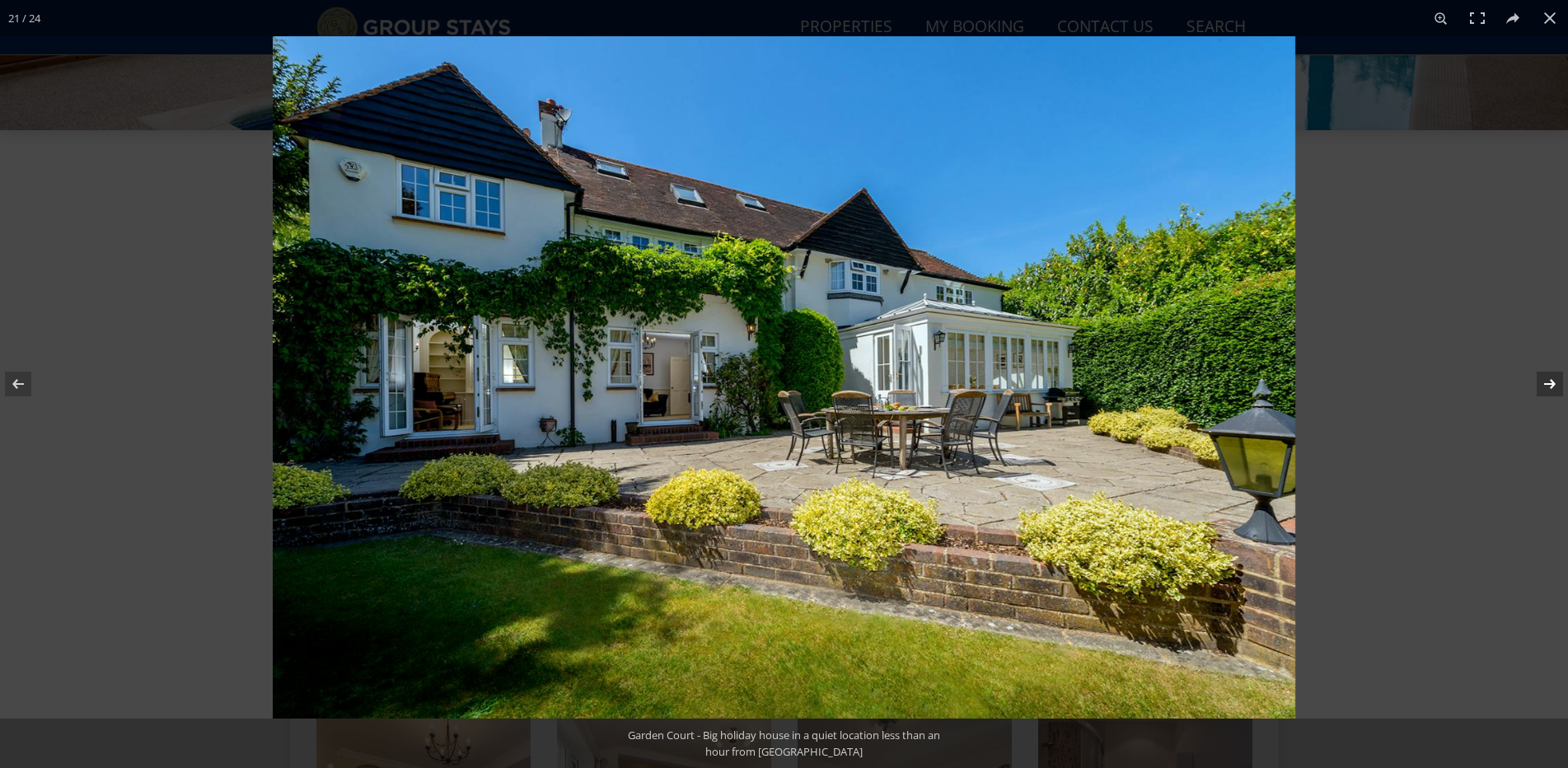
click at [1544, 381] on button at bounding box center [1539, 383] width 58 height 82
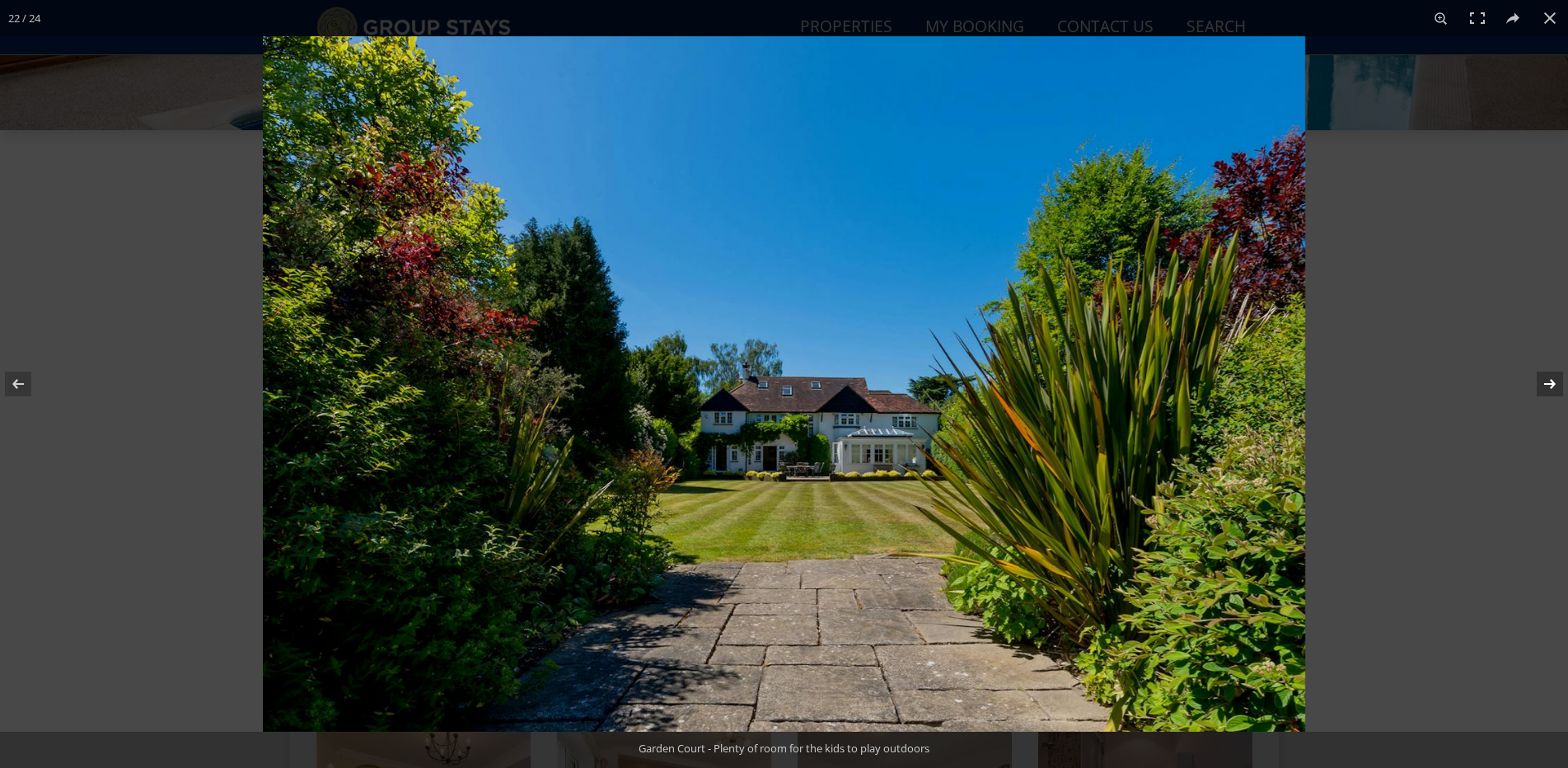
click at [1544, 381] on button at bounding box center [1539, 383] width 58 height 82
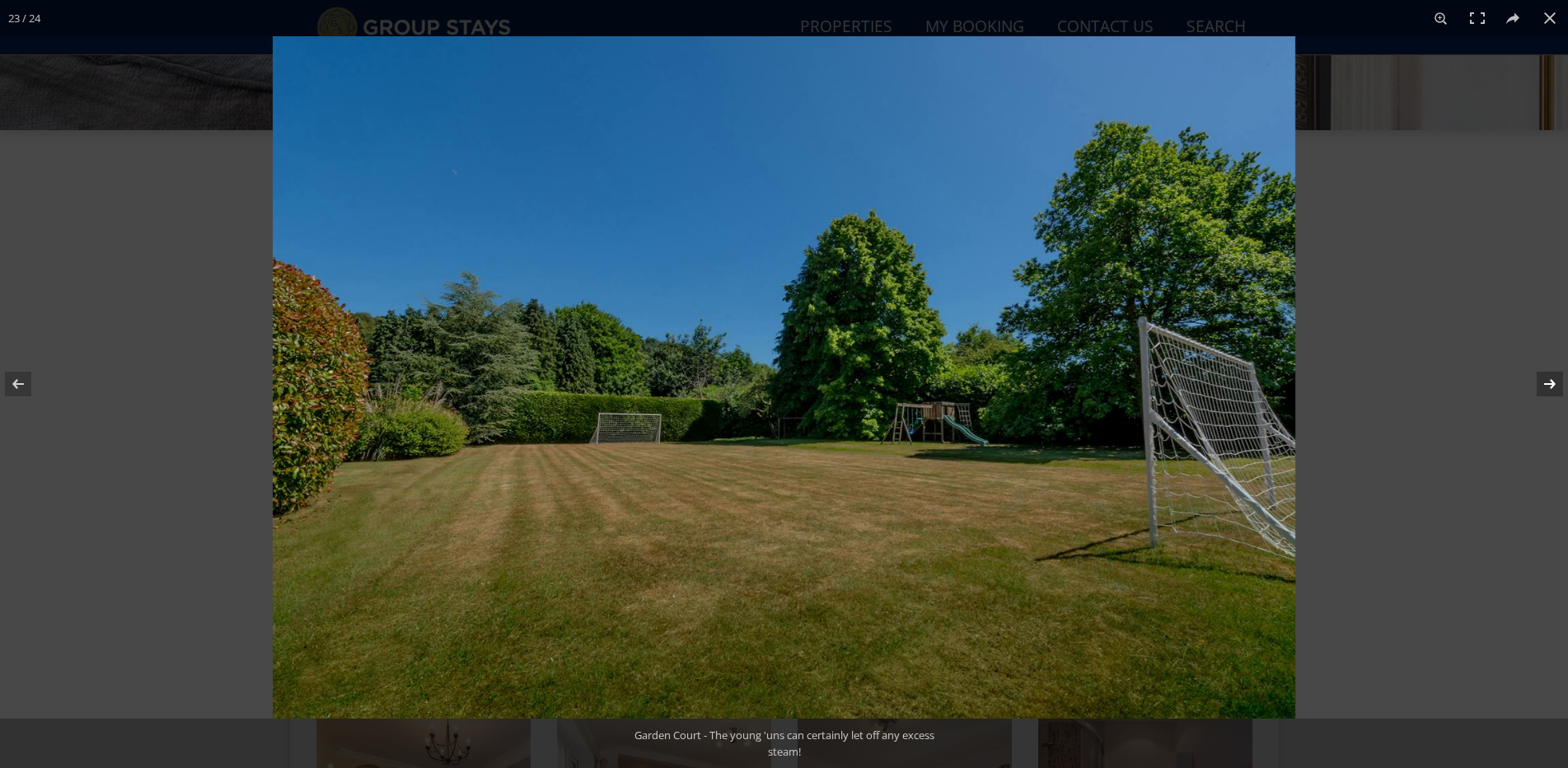
click at [1544, 381] on button at bounding box center [1539, 383] width 58 height 82
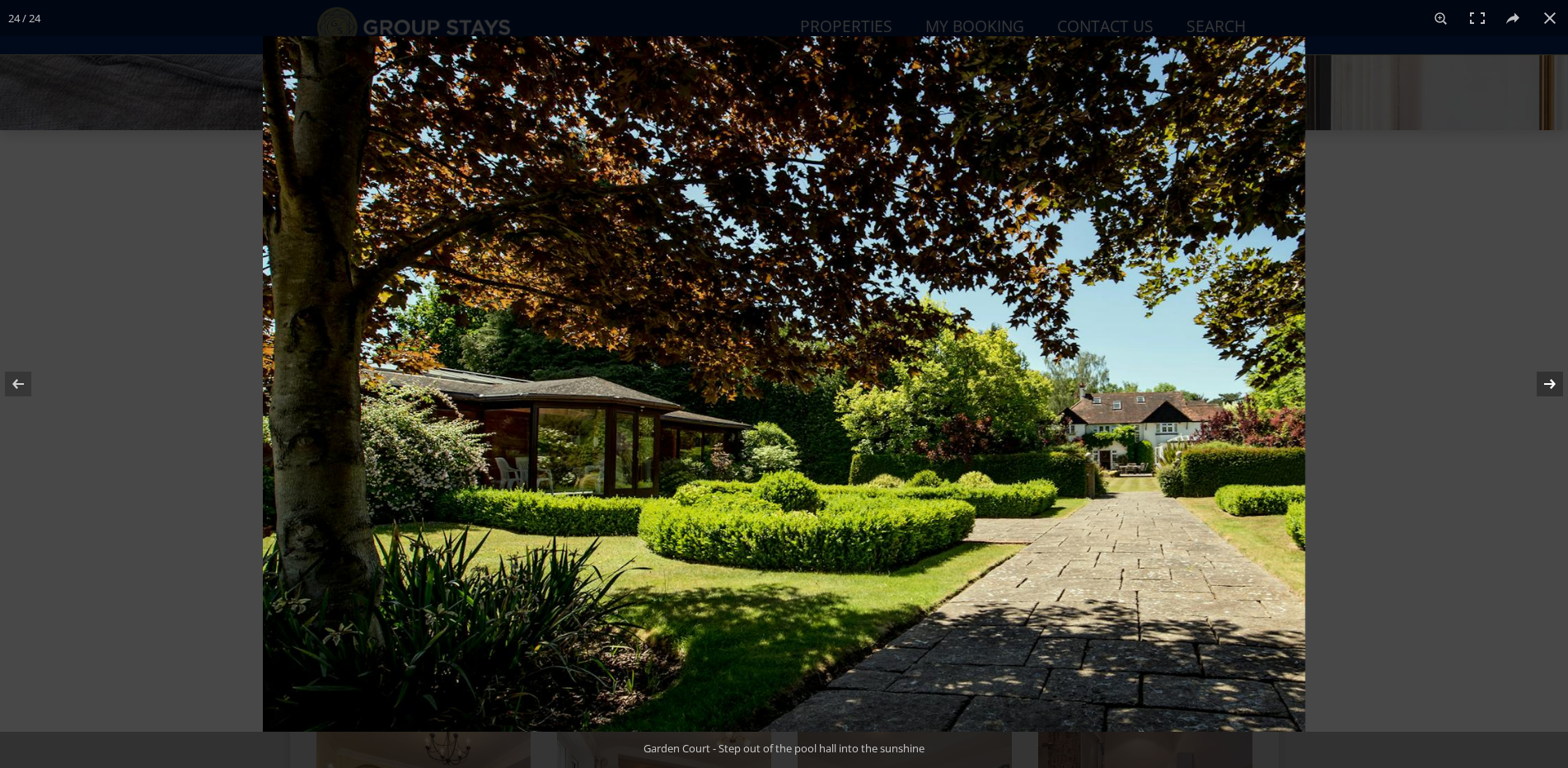
click at [1544, 381] on button at bounding box center [1539, 383] width 58 height 82
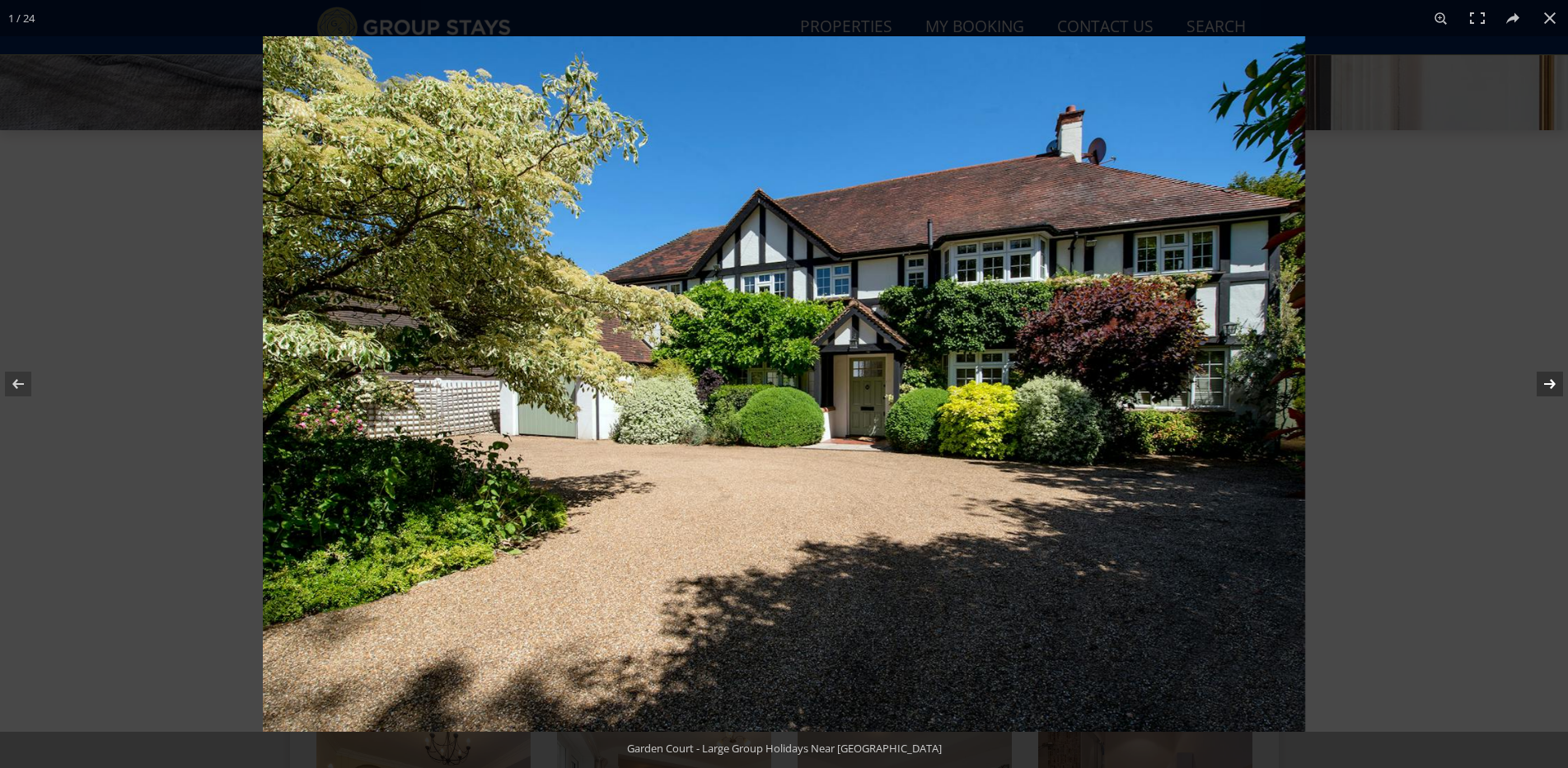
click at [1544, 381] on button at bounding box center [1539, 383] width 58 height 82
